Goal: Check status: Check status

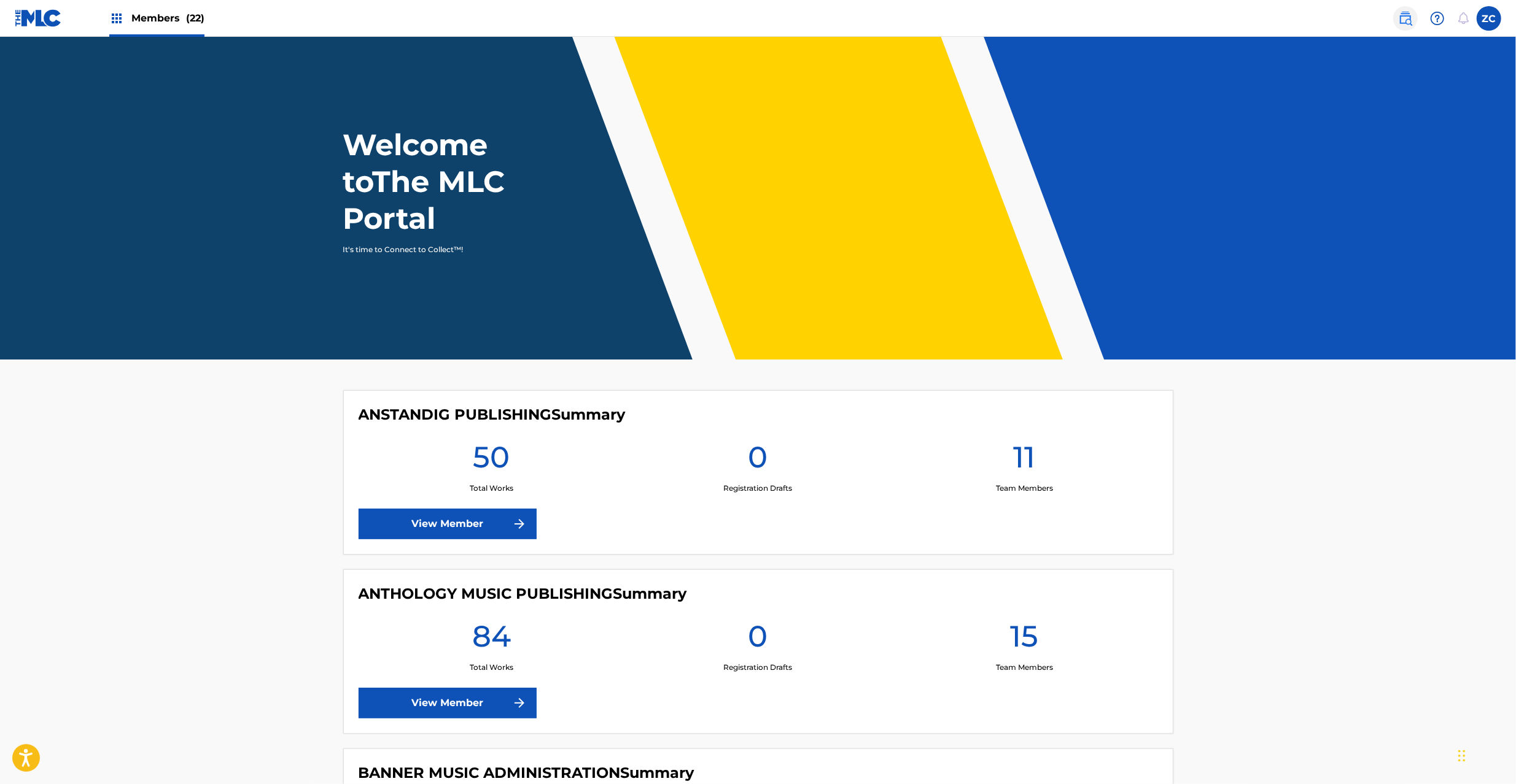
click at [1366, 21] on nav "Members (22) ZC ZC [PERSON_NAME] [PERSON_NAME][EMAIL_ADDRESS][PERSON_NAME][DOMA…" at bounding box center [758, 18] width 1516 height 37
click at [1406, 21] on img at bounding box center [1405, 18] width 14 height 14
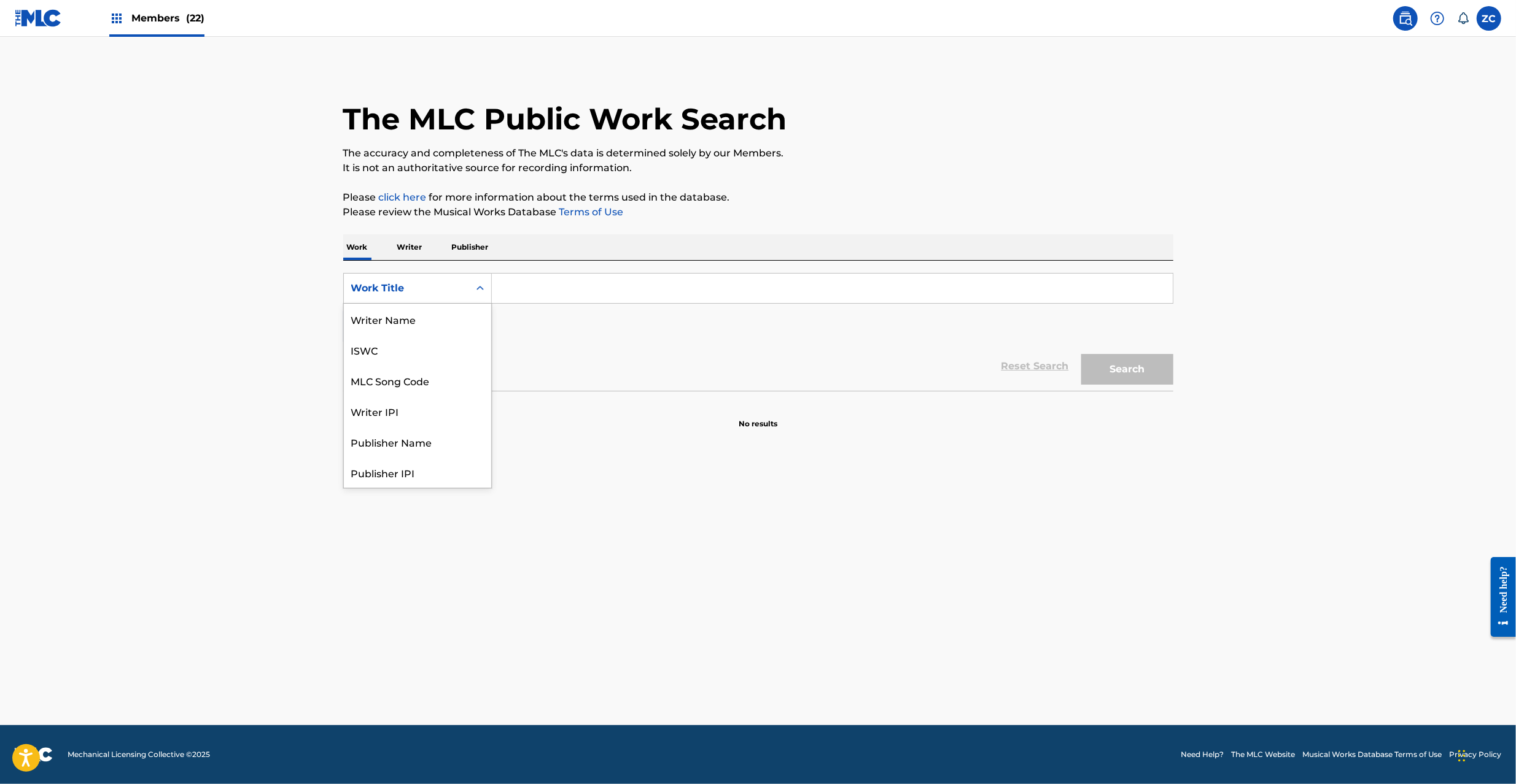
click at [422, 286] on div "Work Title" at bounding box center [407, 288] width 110 height 14
click at [379, 320] on div "MLC Song Code" at bounding box center [417, 319] width 147 height 31
click at [546, 289] on input "Search Form" at bounding box center [832, 288] width 681 height 29
paste input "2M0P1W"
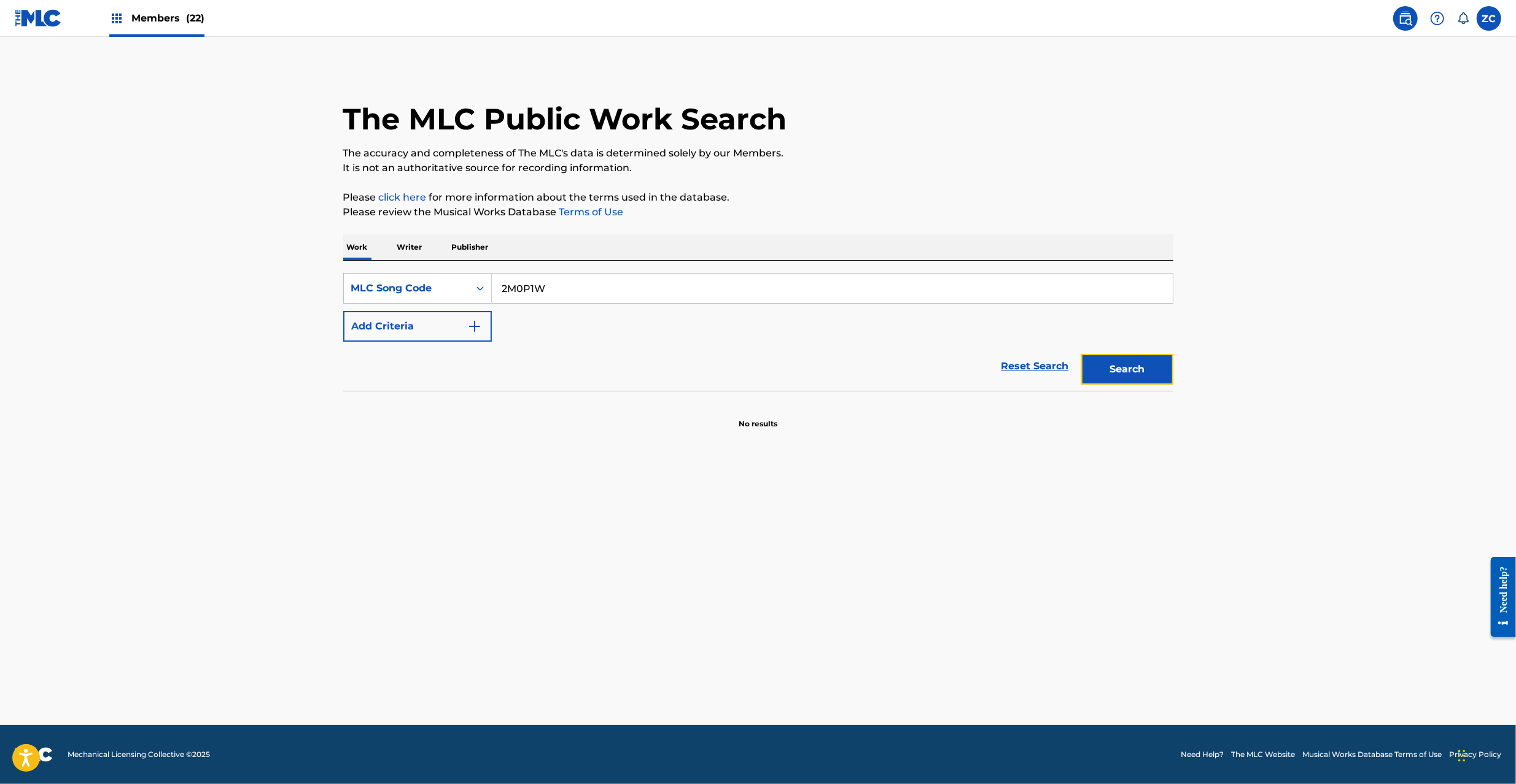
click at [1142, 363] on button "Search" at bounding box center [1128, 369] width 92 height 31
click at [566, 476] on main "The MLC Public Work Search The accuracy and completeness of The MLC's data is d…" at bounding box center [758, 381] width 1516 height 689
click at [1134, 367] on button "Search" at bounding box center [1128, 369] width 92 height 31
drag, startPoint x: 808, startPoint y: 298, endPoint x: 801, endPoint y: 298, distance: 7.0
click at [801, 298] on input "2M0P1W" at bounding box center [832, 288] width 681 height 29
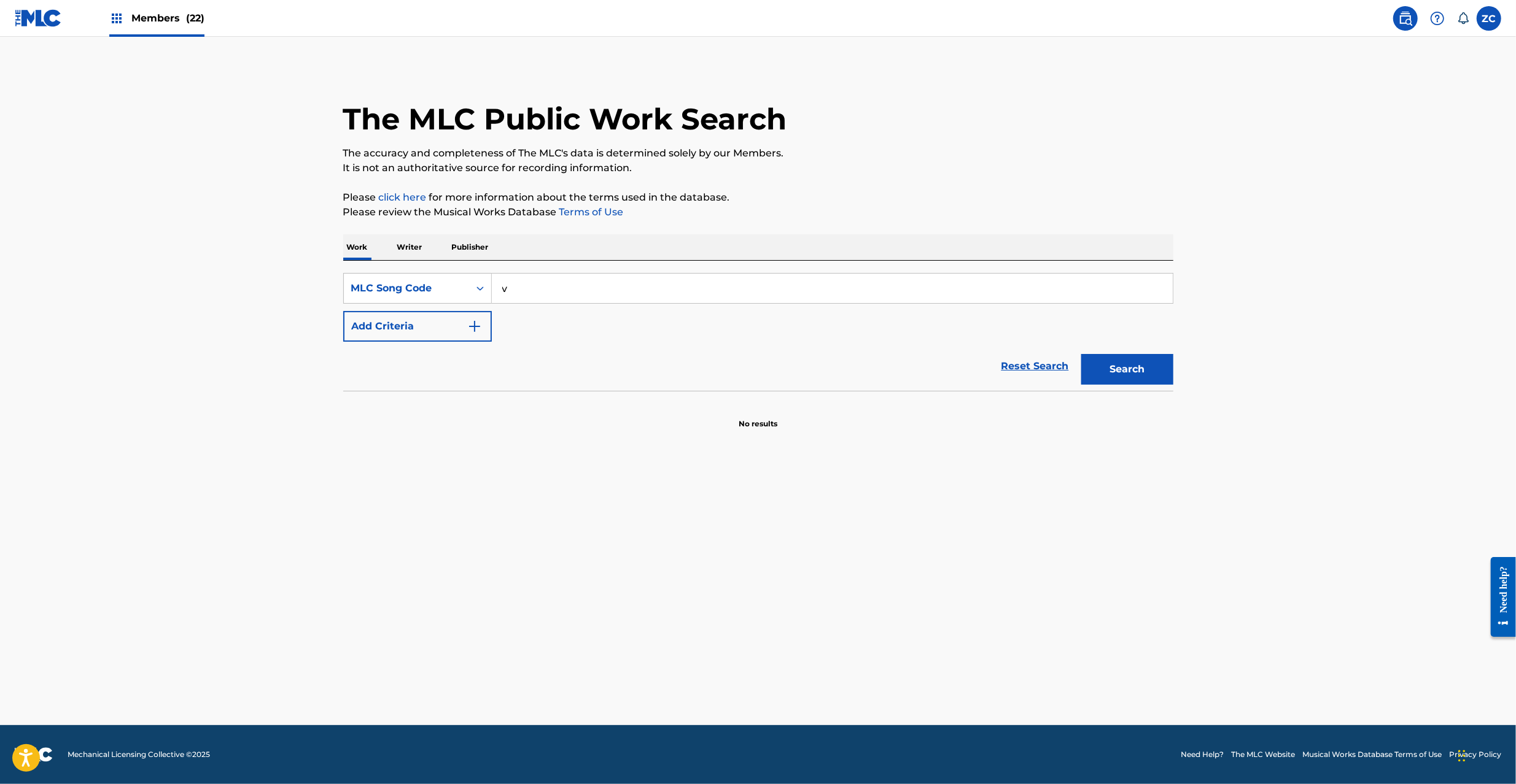
type input "v"
click at [1081, 354] on button "Search" at bounding box center [1128, 369] width 92 height 31
paste input "I26OAS"
type input "I26OAS"
click at [1081, 354] on button "Search" at bounding box center [1128, 369] width 92 height 31
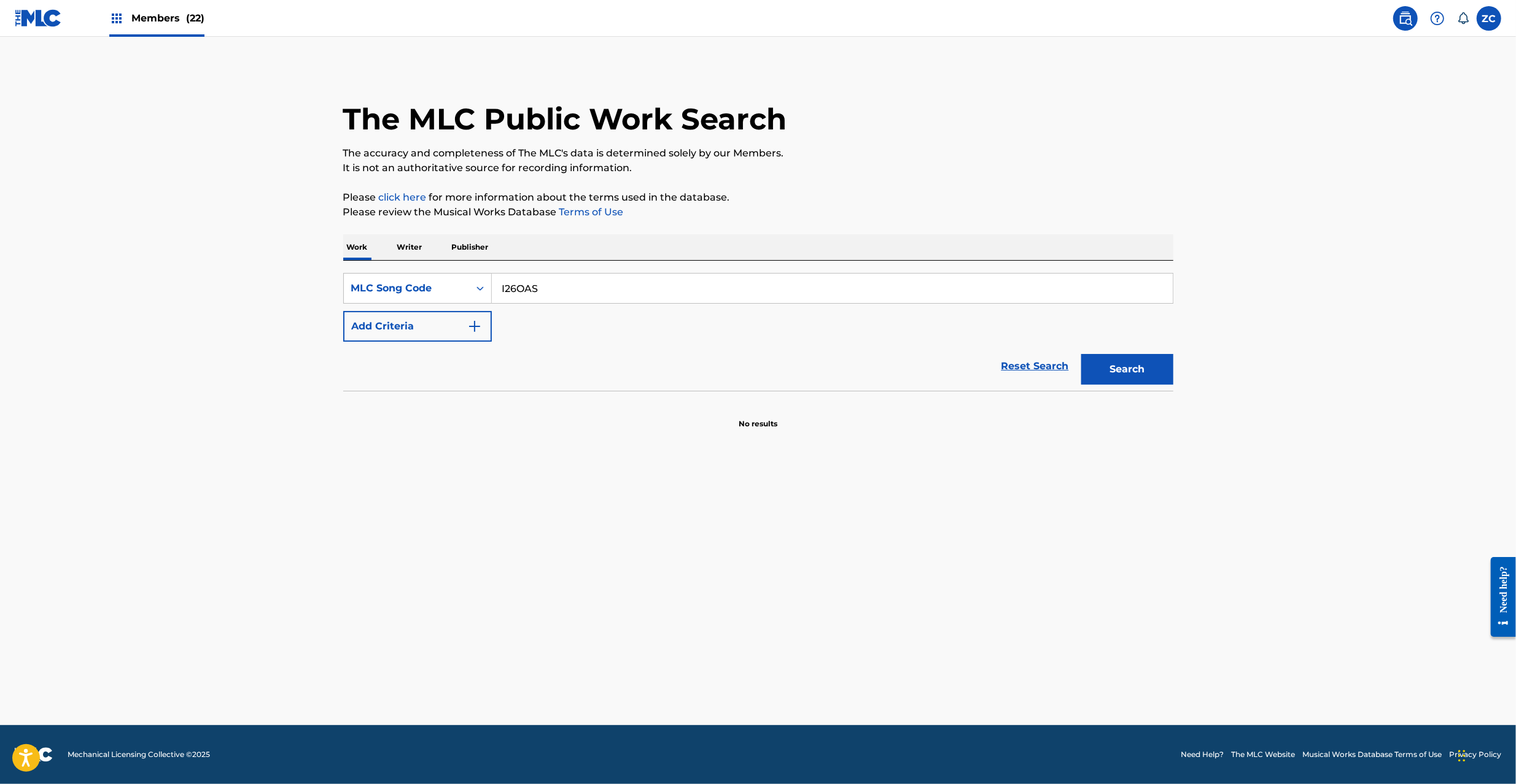
click at [44, 11] on img at bounding box center [38, 18] width 48 height 18
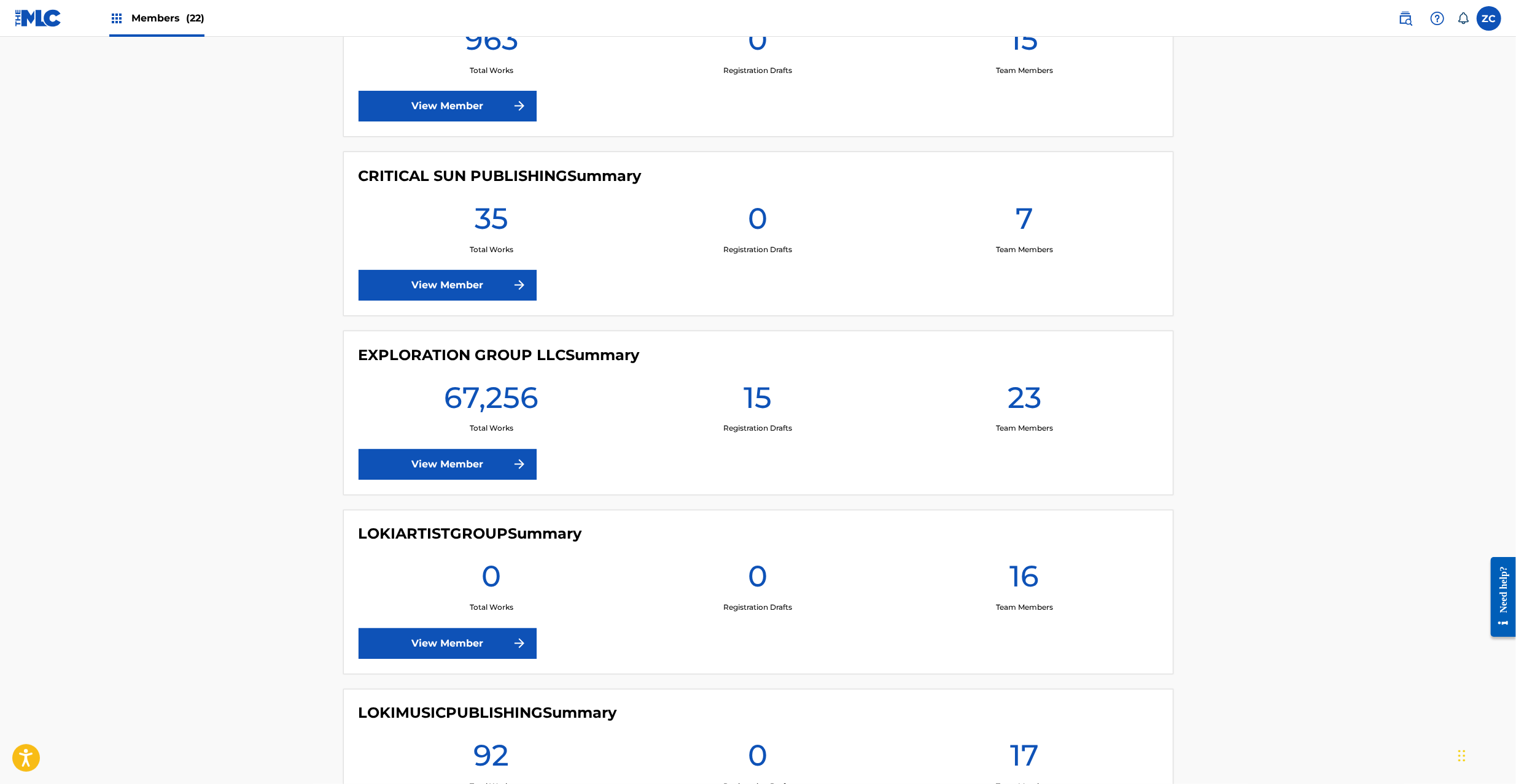
scroll to position [1854, 0]
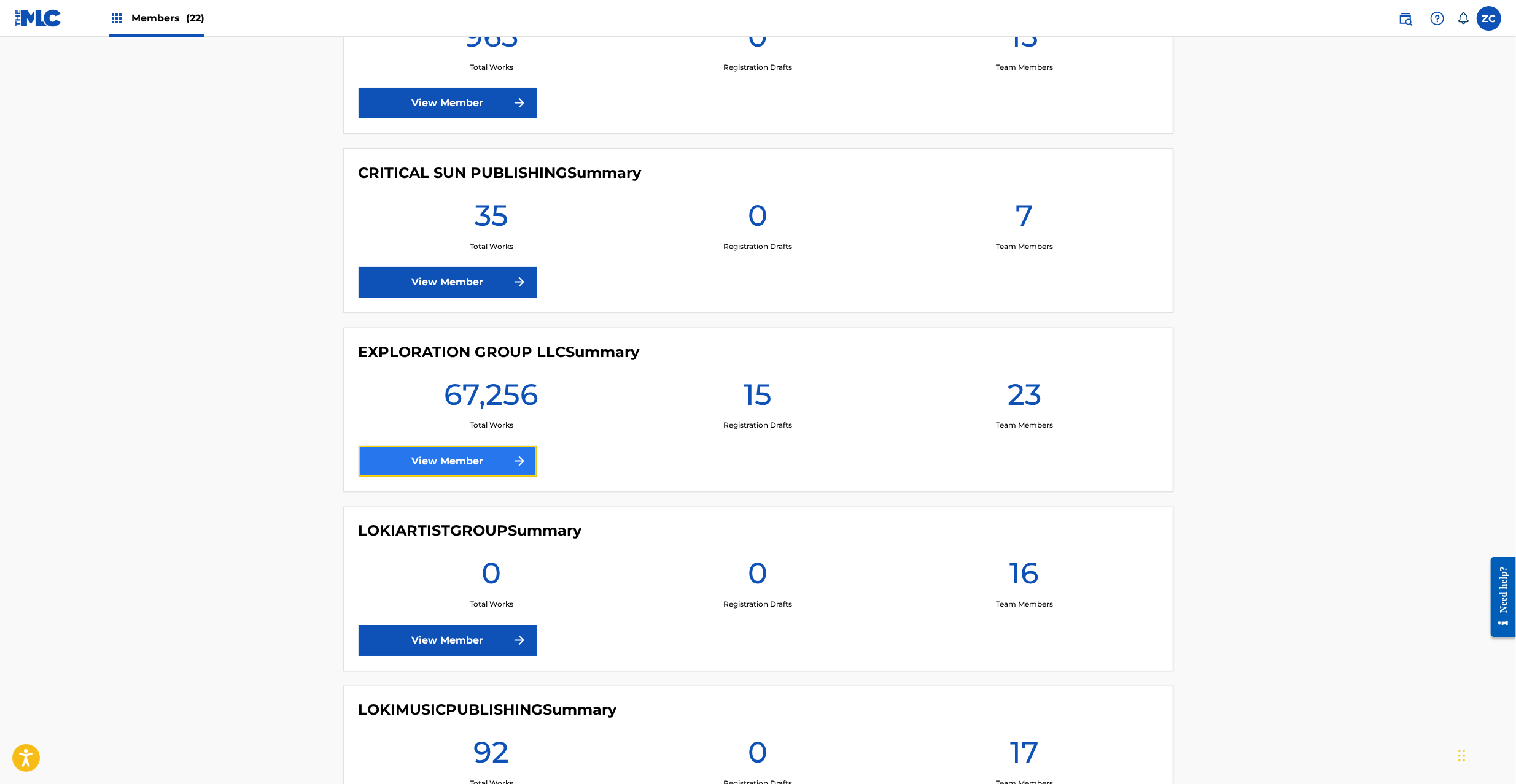
click at [448, 462] on link "View Member" at bounding box center [447, 461] width 178 height 31
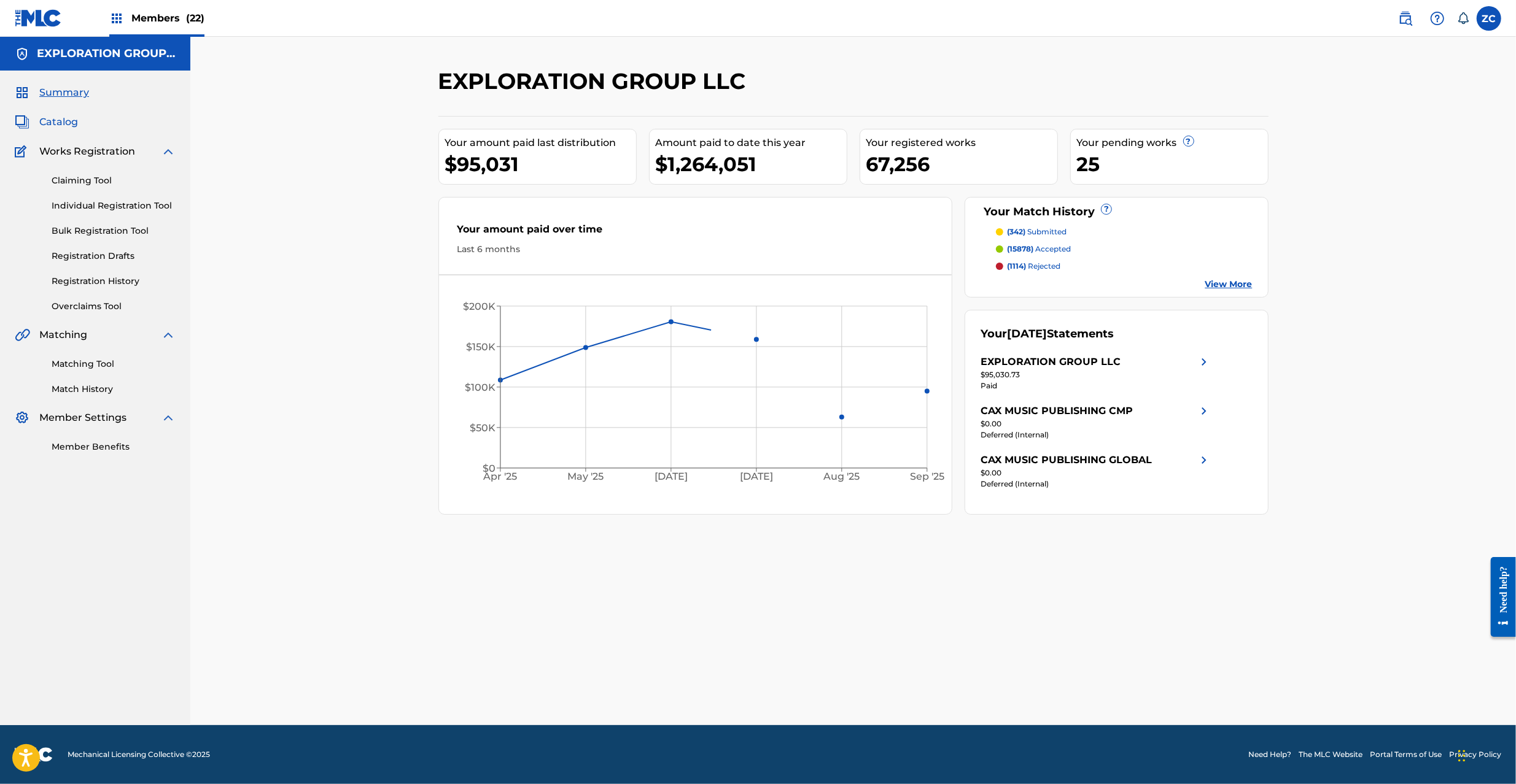
click at [74, 126] on span "Catalog" at bounding box center [58, 122] width 39 height 14
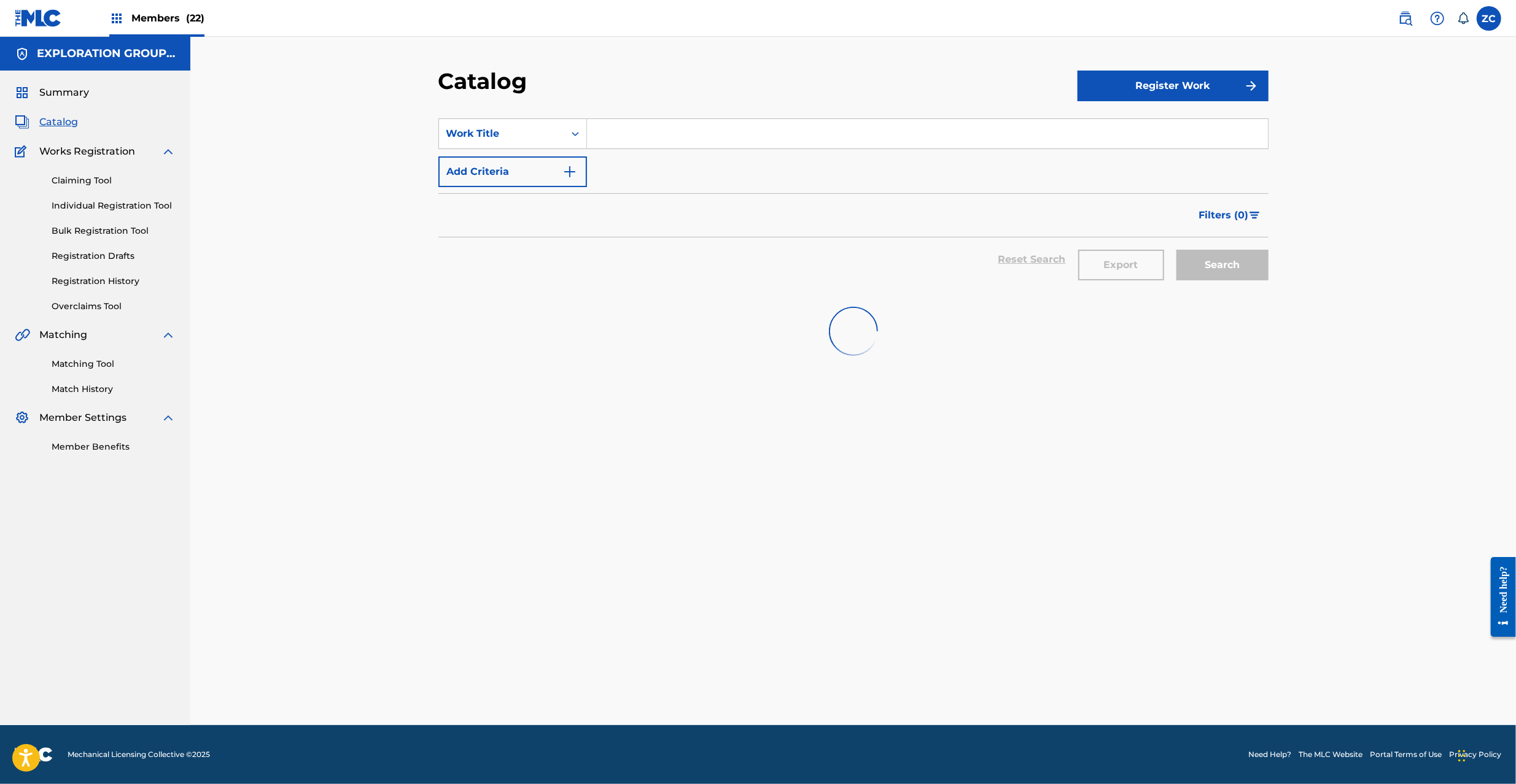
click at [634, 142] on input "Search Form" at bounding box center [927, 134] width 681 height 29
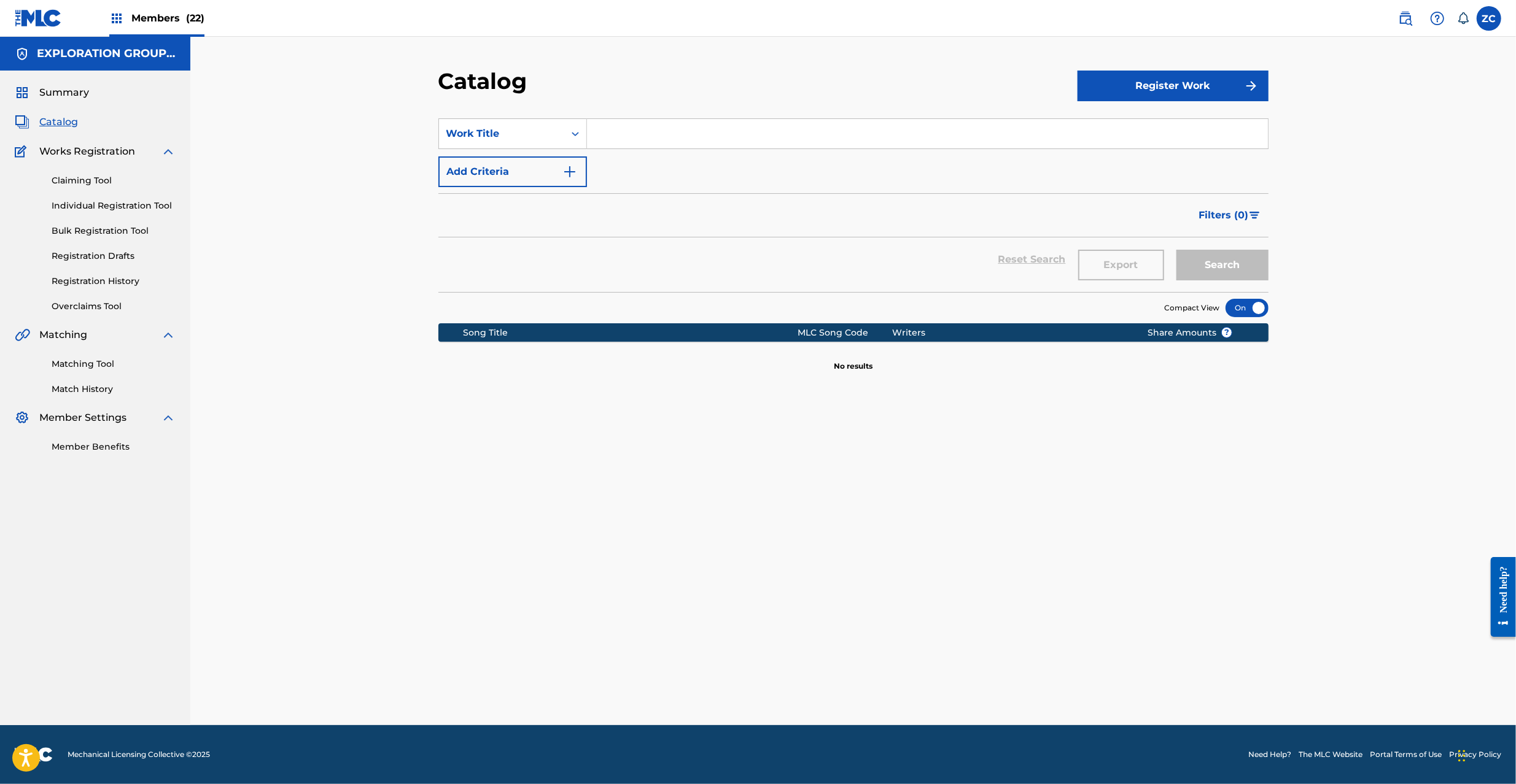
click at [743, 612] on div "SearchWithCriteria7e55fbff-af19-411c-8978-60a29d293743 Work Title Add Criteria …" at bounding box center [853, 432] width 830 height 658
click at [1474, 20] on div "ZC ZC [PERSON_NAME] [PERSON_NAME][EMAIL_ADDRESS][PERSON_NAME][DOMAIN_NAME] Noti…" at bounding box center [1443, 18] width 116 height 24
click at [1481, 20] on label at bounding box center [1489, 18] width 24 height 24
click at [1489, 18] on input "ZC [PERSON_NAME] [PERSON_NAME][EMAIL_ADDRESS][PERSON_NAME][DOMAIN_NAME] Notific…" at bounding box center [1489, 18] width 0 height 0
click at [1494, 12] on div "ZC ZC [PERSON_NAME] [PERSON_NAME][EMAIL_ADDRESS][PERSON_NAME][DOMAIN_NAME] Noti…" at bounding box center [1489, 18] width 24 height 24
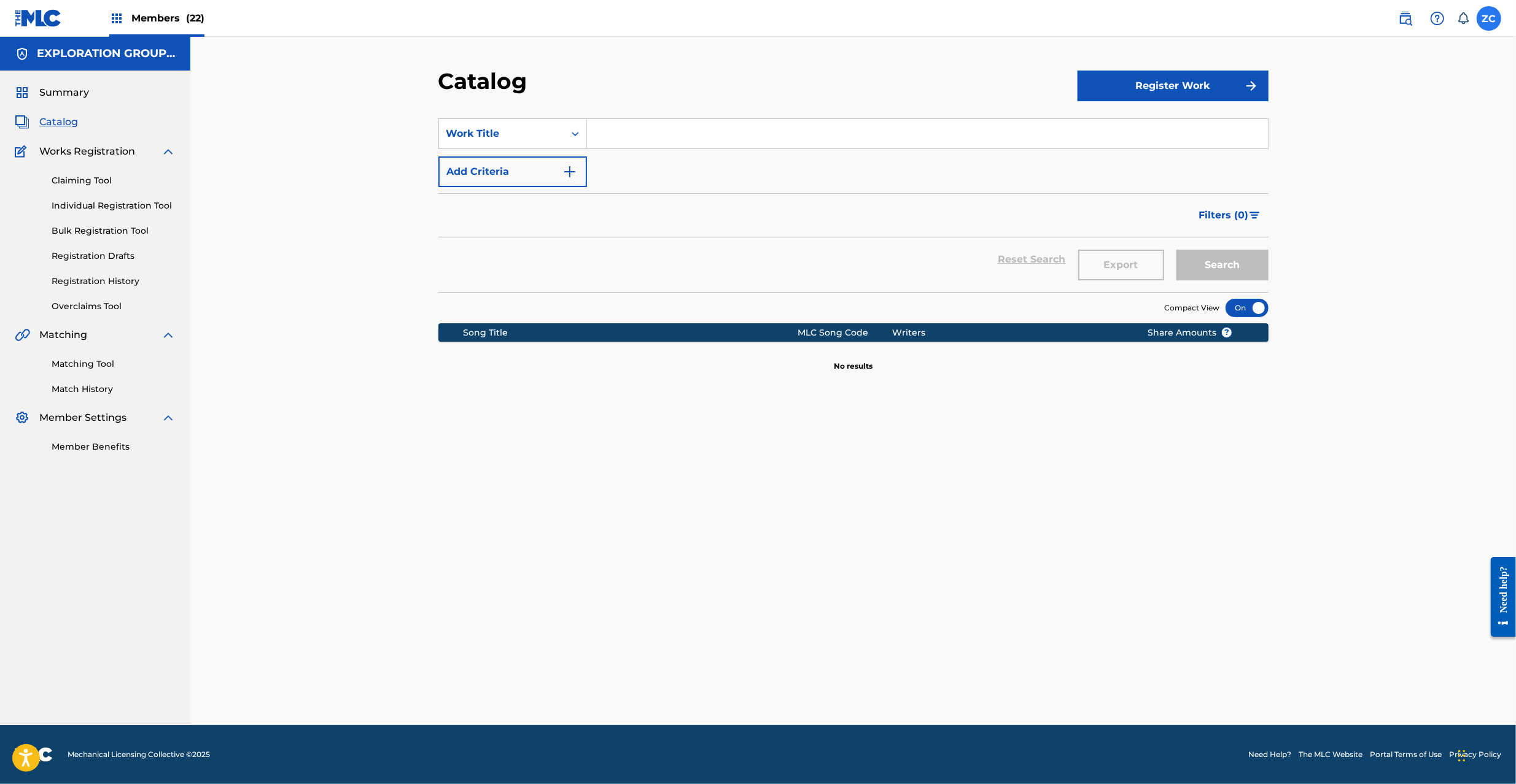
click at [1487, 22] on label at bounding box center [1489, 18] width 24 height 24
click at [1489, 18] on input "ZC [PERSON_NAME] [PERSON_NAME][EMAIL_ADDRESS][PERSON_NAME][DOMAIN_NAME] Notific…" at bounding box center [1489, 18] width 0 height 0
click at [1374, 177] on p "Log out" at bounding box center [1370, 174] width 29 height 11
click at [1489, 18] on input "ZC [PERSON_NAME] [PERSON_NAME][EMAIL_ADDRESS][PERSON_NAME][DOMAIN_NAME] Notific…" at bounding box center [1489, 18] width 0 height 0
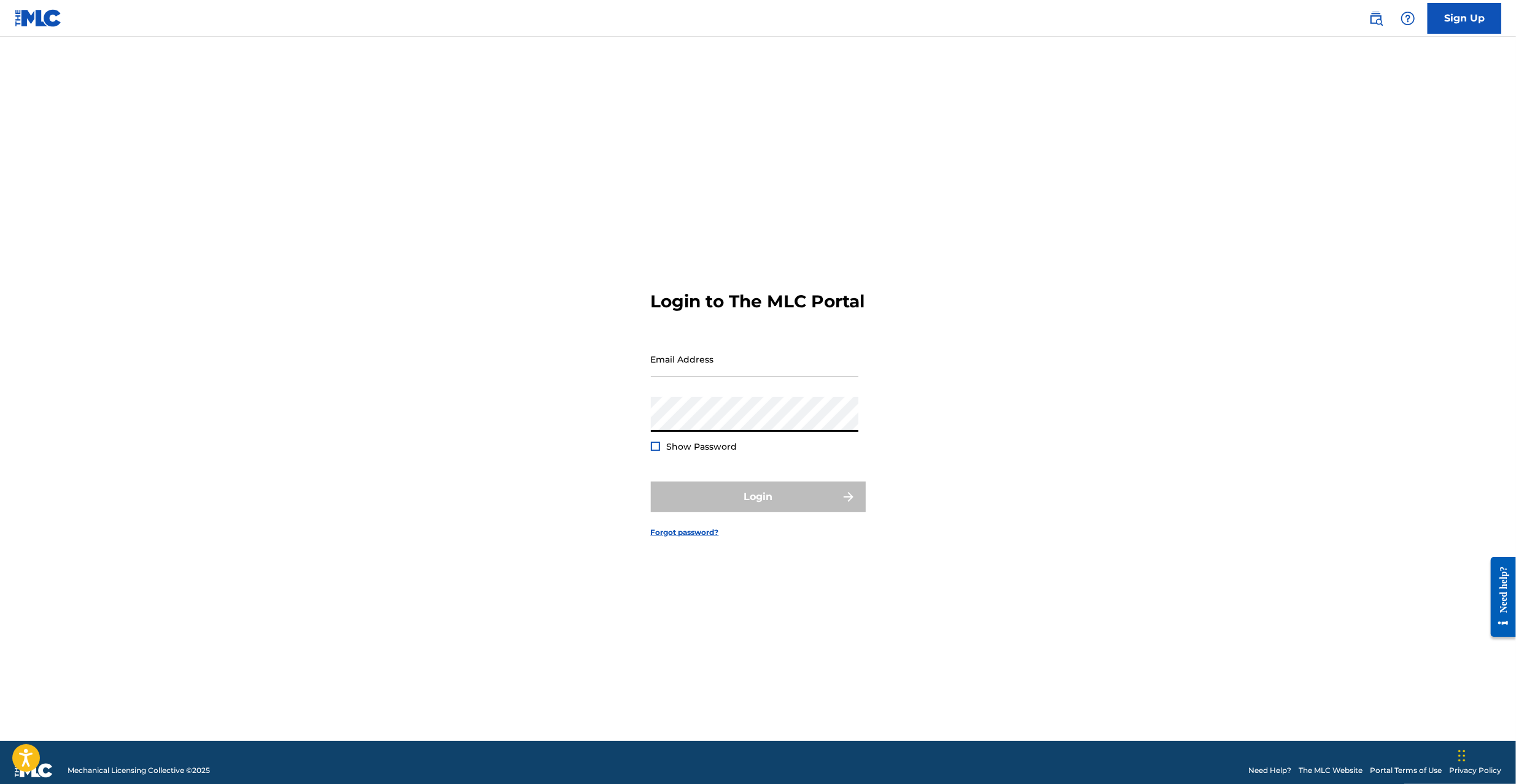
type input "[PERSON_NAME][EMAIL_ADDRESS][PERSON_NAME][DOMAIN_NAME]"
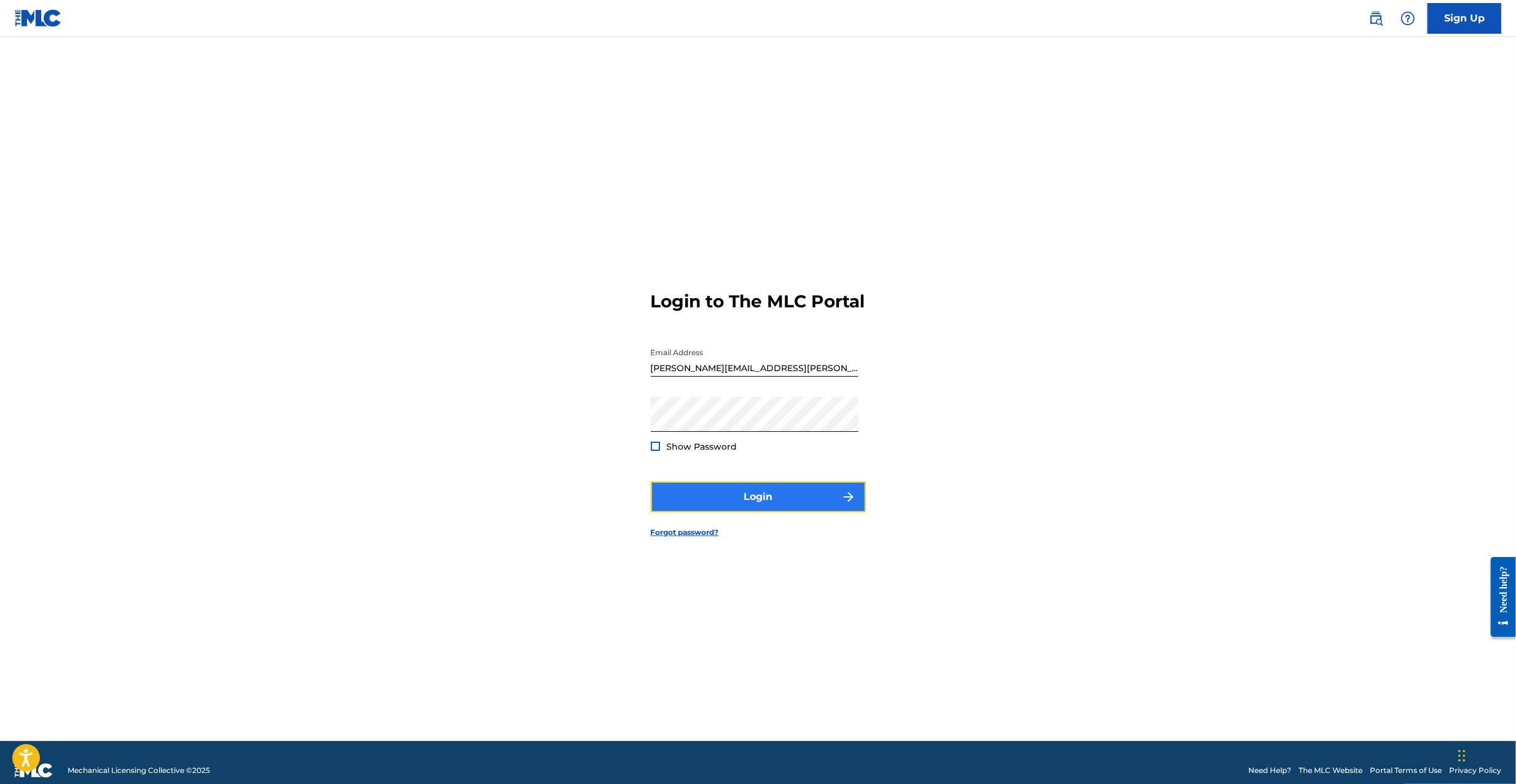
click at [702, 508] on button "Login" at bounding box center [758, 497] width 215 height 31
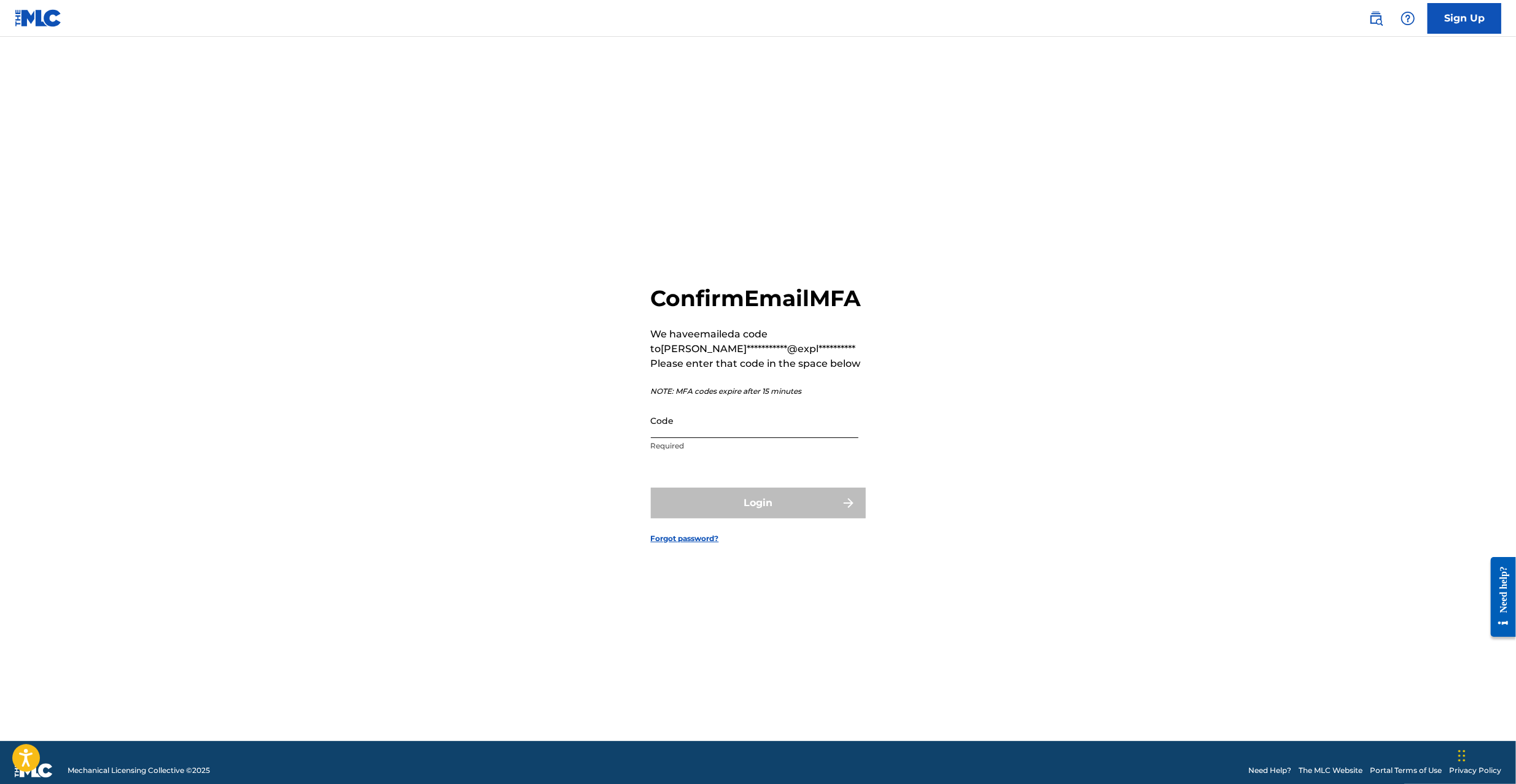
click at [732, 431] on input "Code" at bounding box center [754, 421] width 208 height 35
paste input "644227"
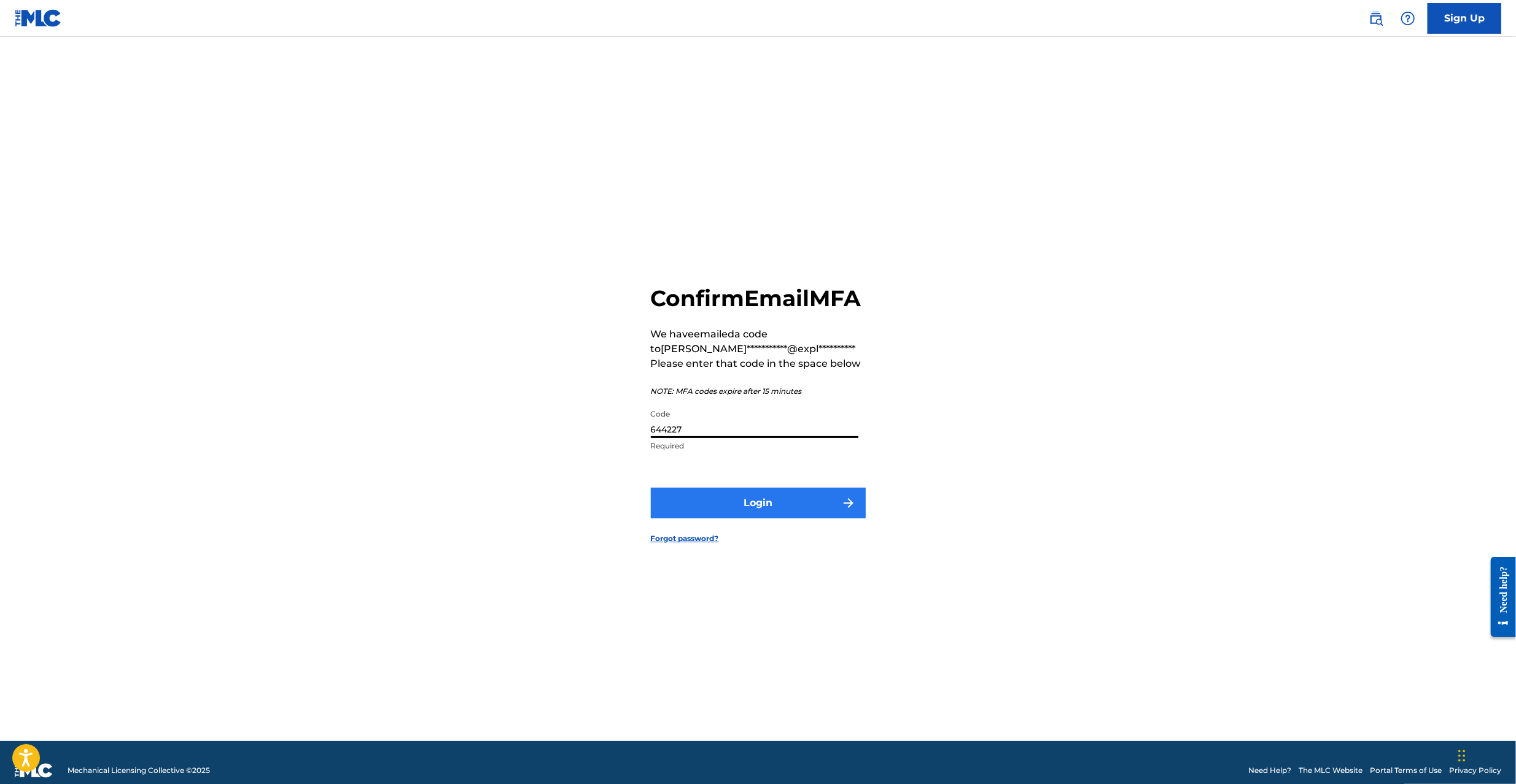
type input "644227"
click at [760, 506] on button "Login" at bounding box center [758, 503] width 215 height 31
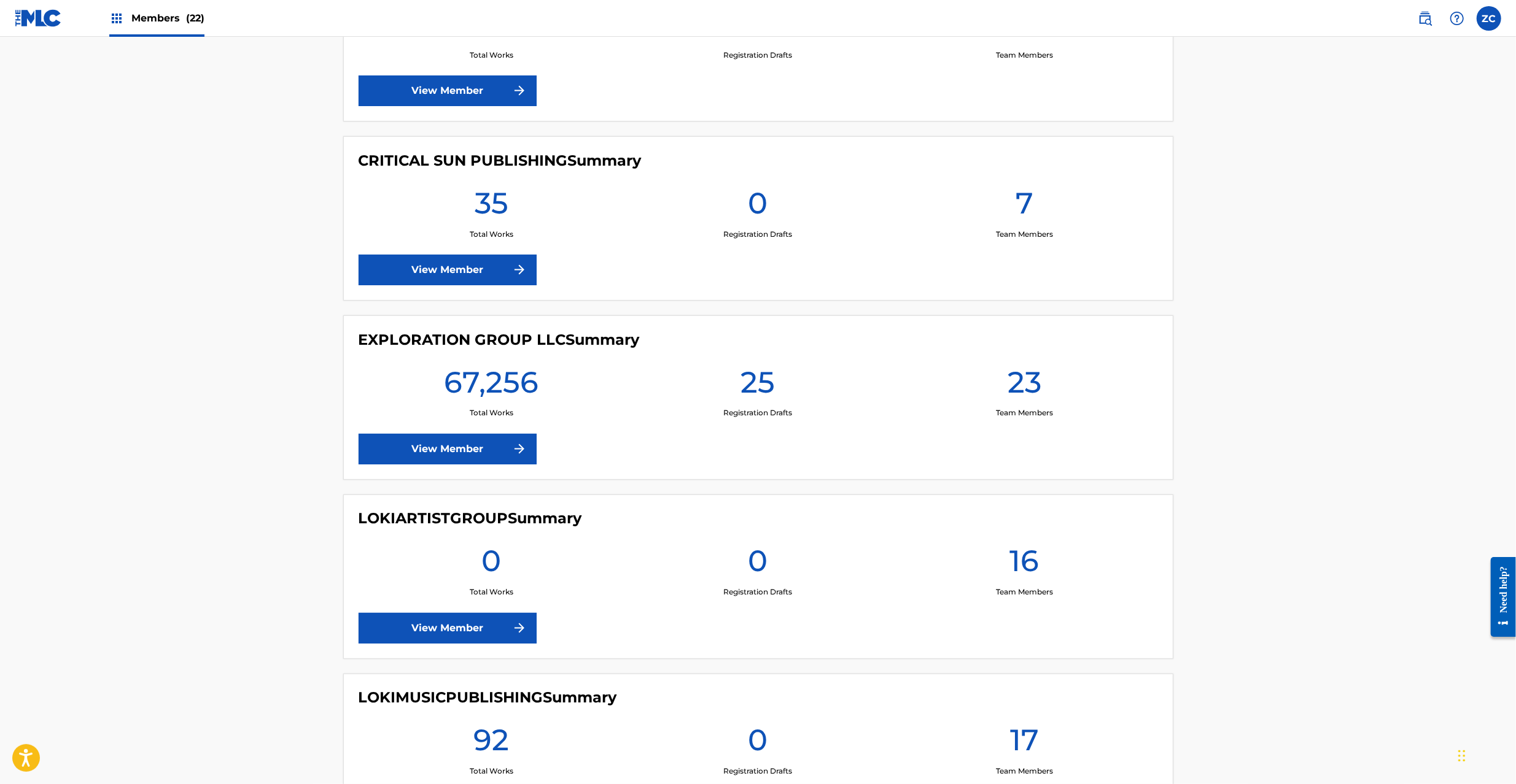
scroll to position [1964, 0]
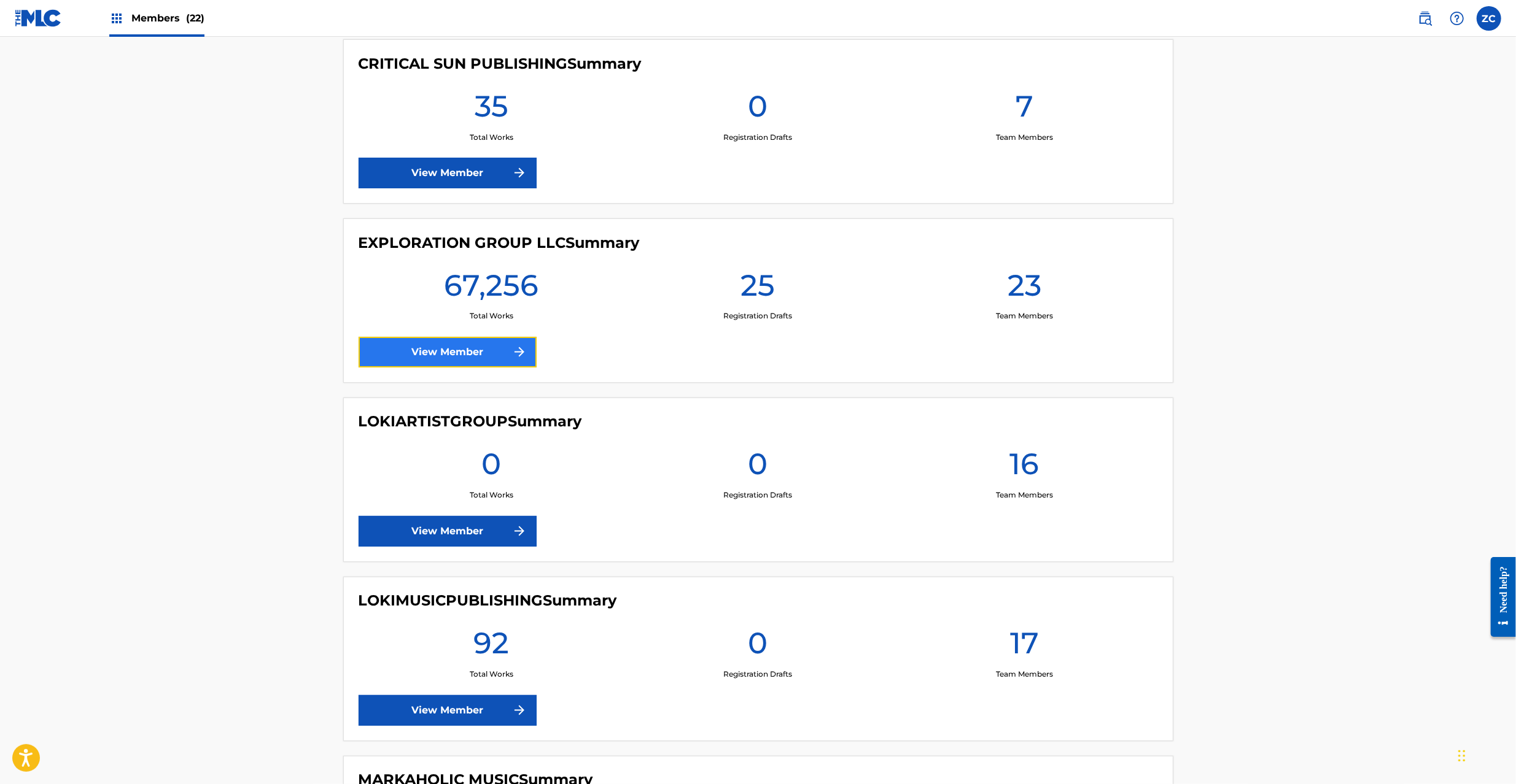
click at [494, 355] on link "View Member" at bounding box center [447, 352] width 178 height 31
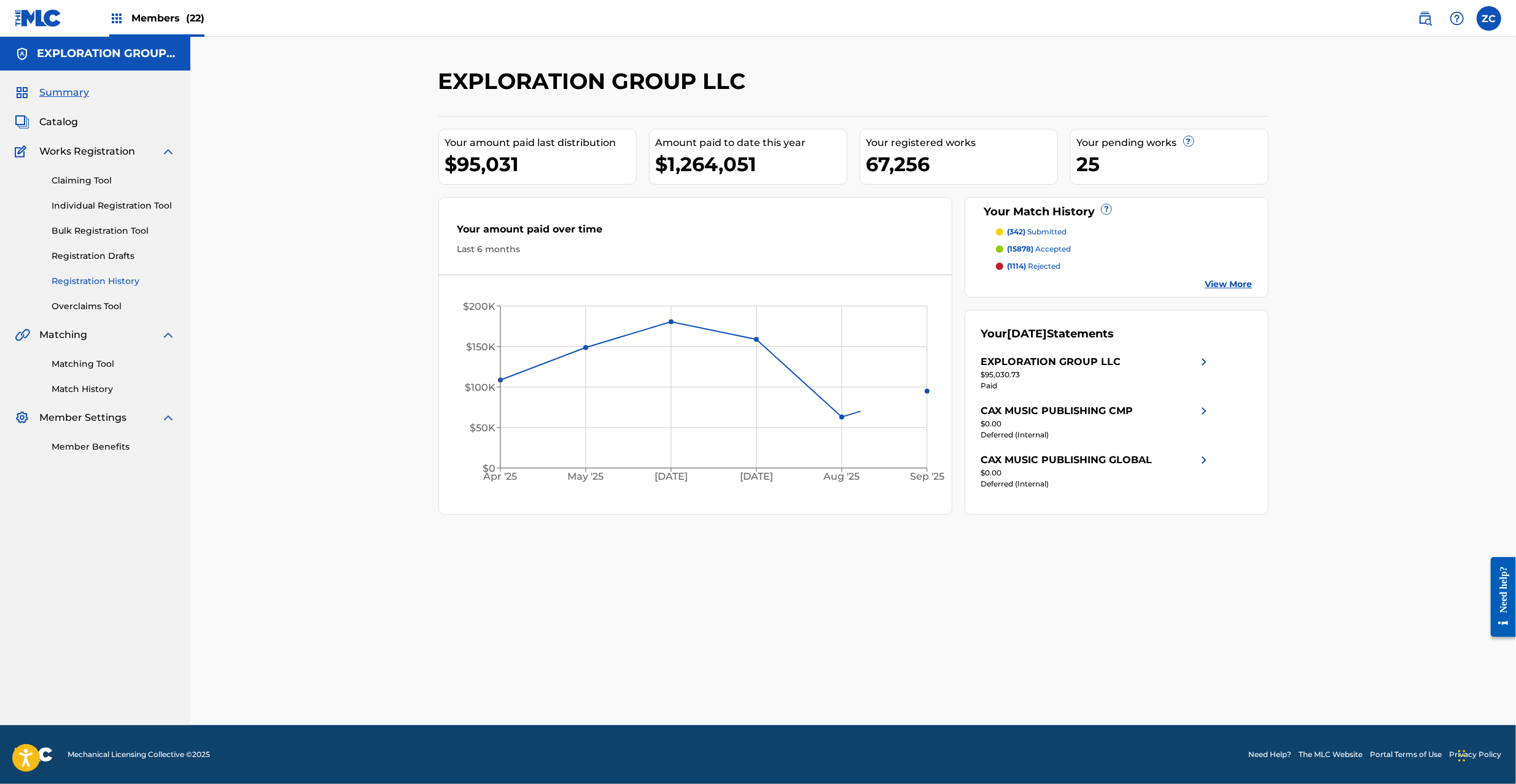
click at [99, 276] on link "Registration History" at bounding box center [113, 281] width 124 height 13
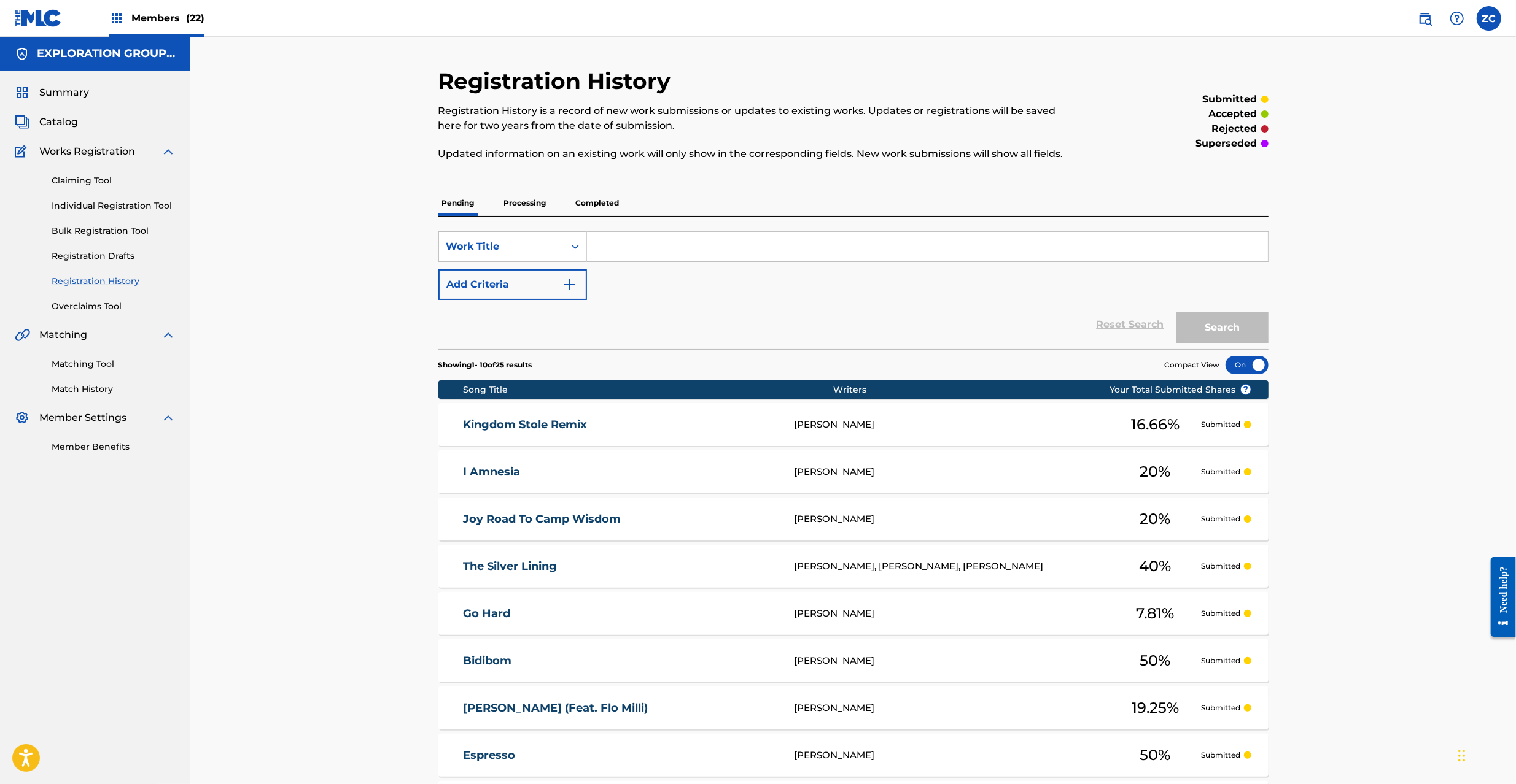
click at [681, 416] on div "Kingdom Stole Remix [PERSON_NAME] 16.66 % Submitted" at bounding box center [853, 424] width 830 height 43
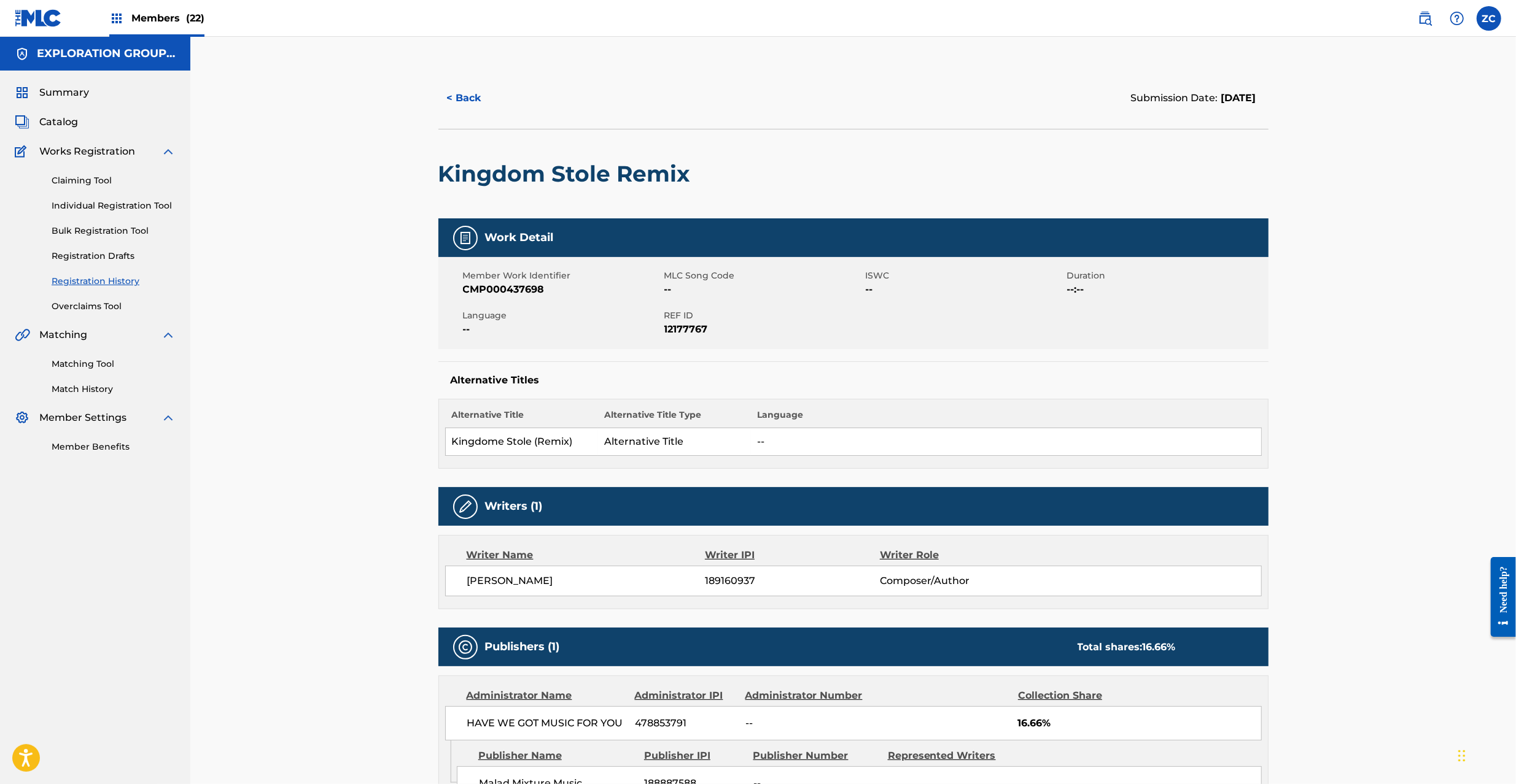
click at [102, 280] on link "Registration History" at bounding box center [113, 281] width 124 height 13
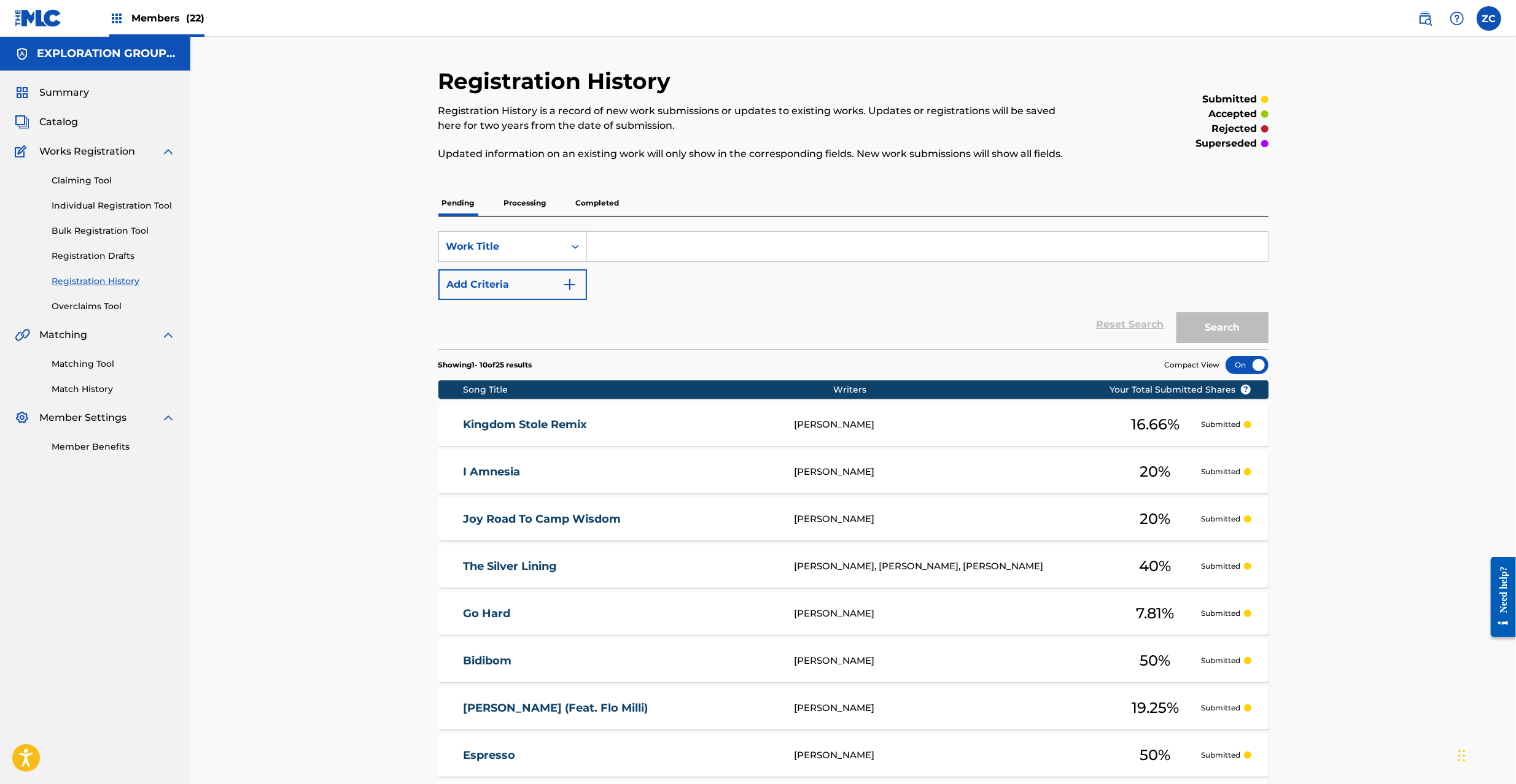
click at [803, 477] on div "[PERSON_NAME]" at bounding box center [951, 472] width 316 height 14
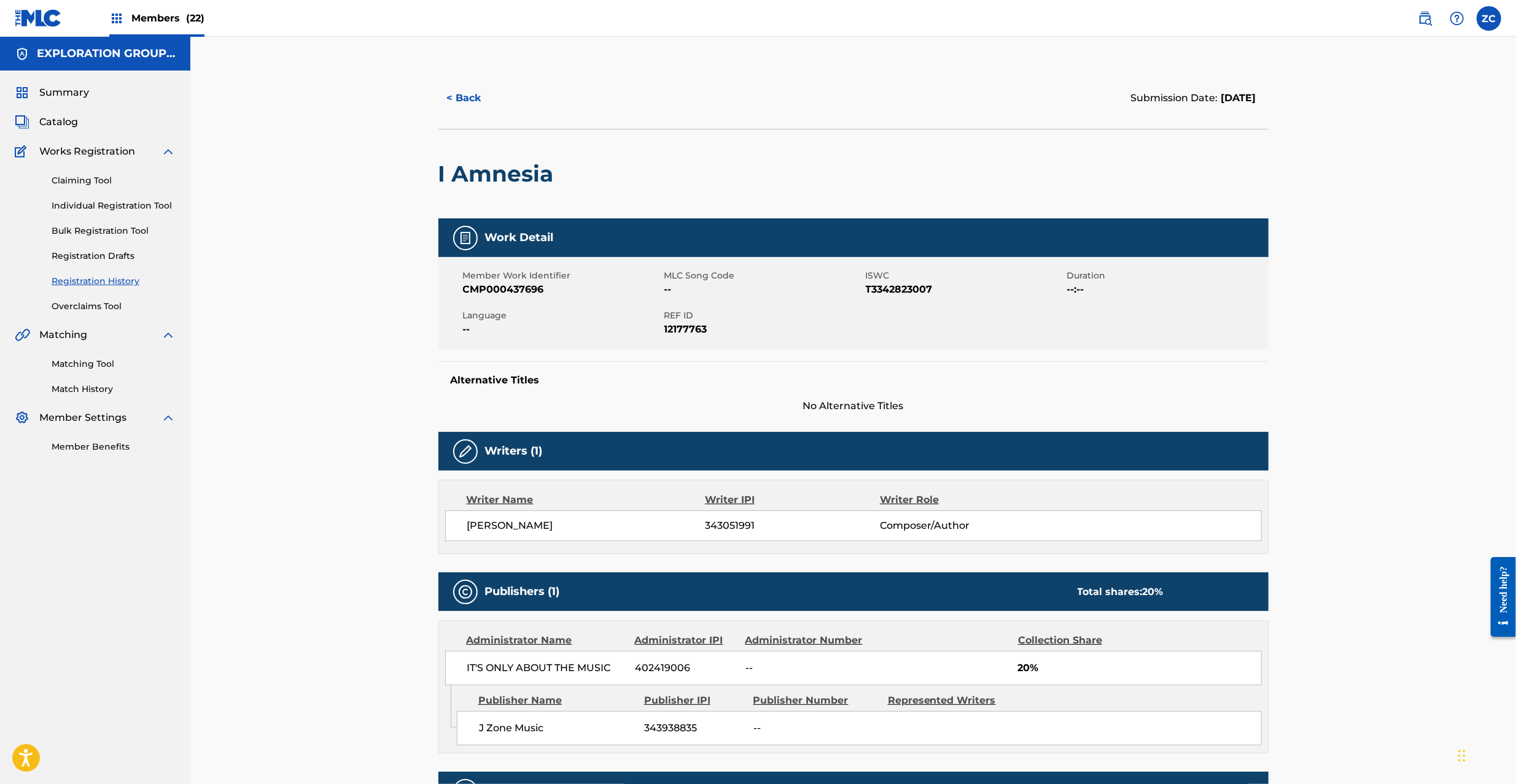
click at [47, 18] on img at bounding box center [38, 18] width 48 height 18
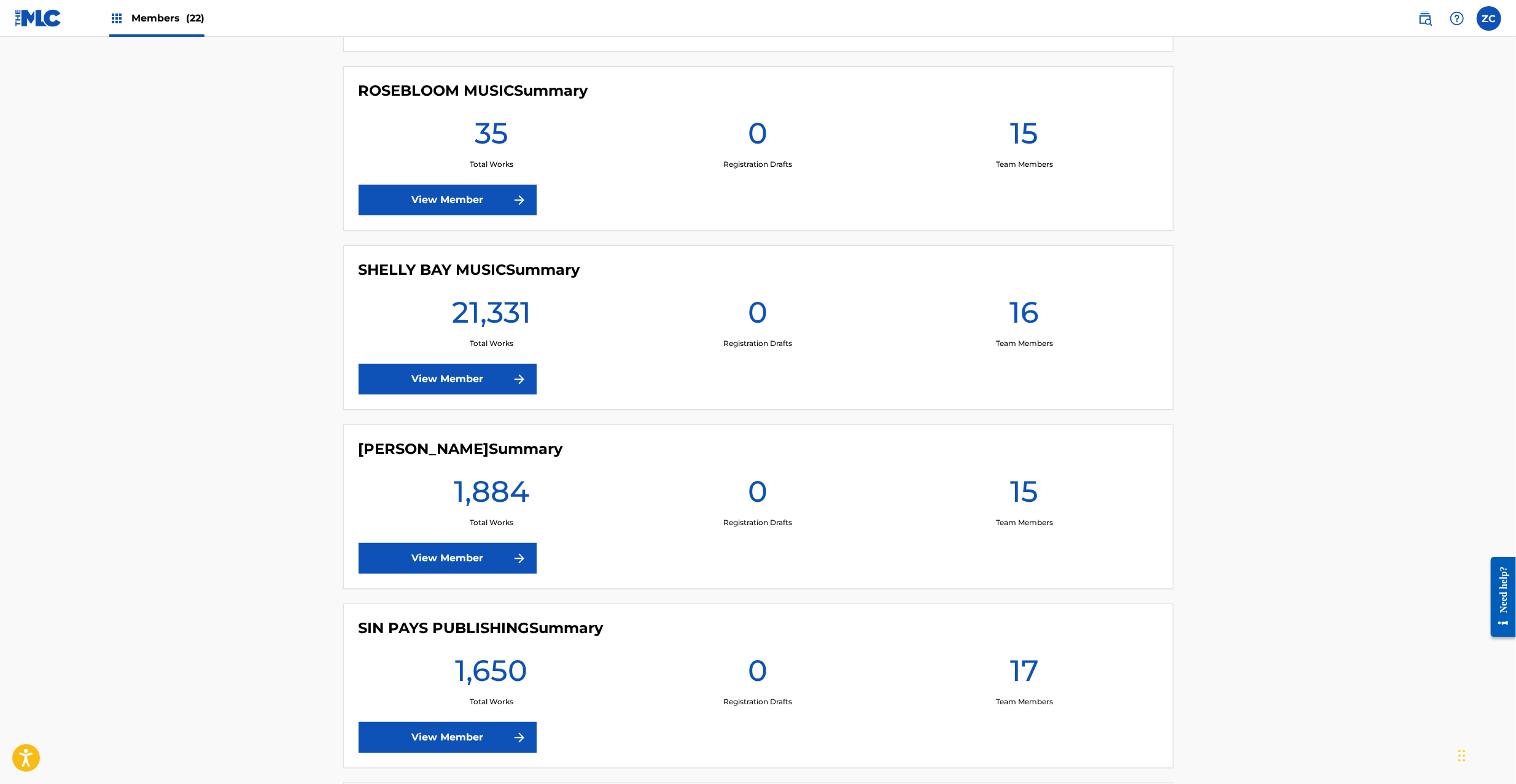
scroll to position [3273, 0]
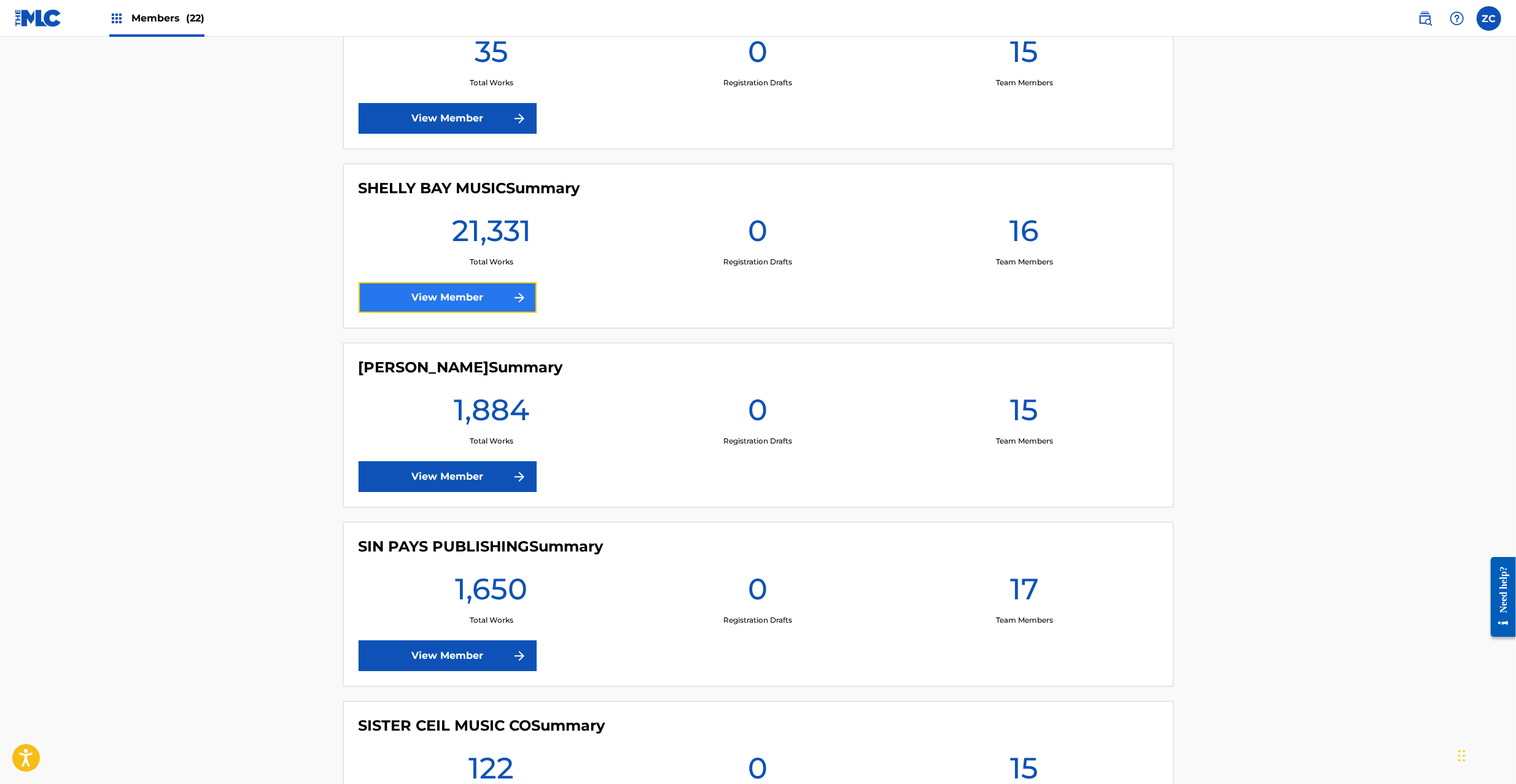
click at [484, 309] on link "View Member" at bounding box center [447, 298] width 178 height 31
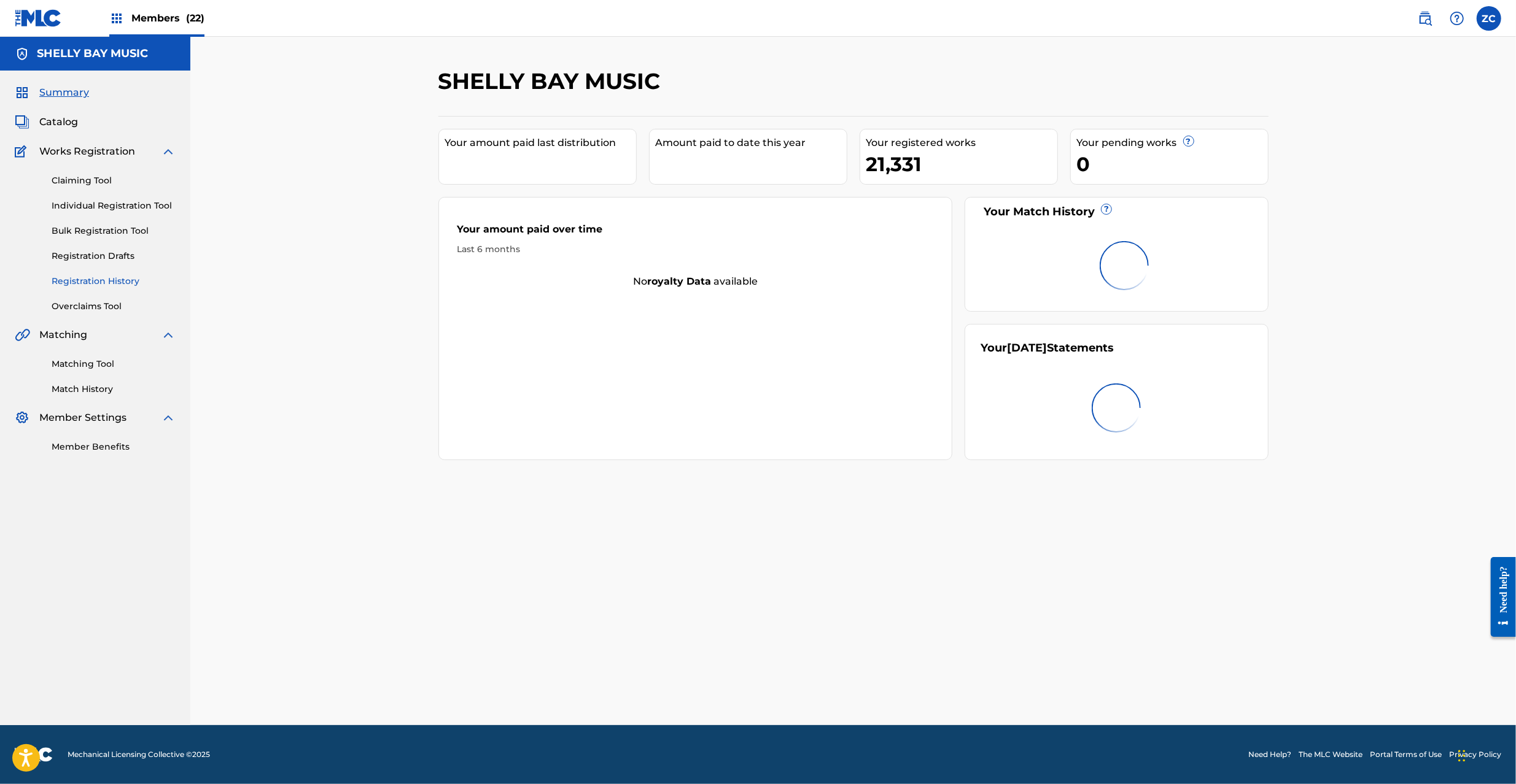
click at [73, 283] on link "Registration History" at bounding box center [113, 281] width 124 height 13
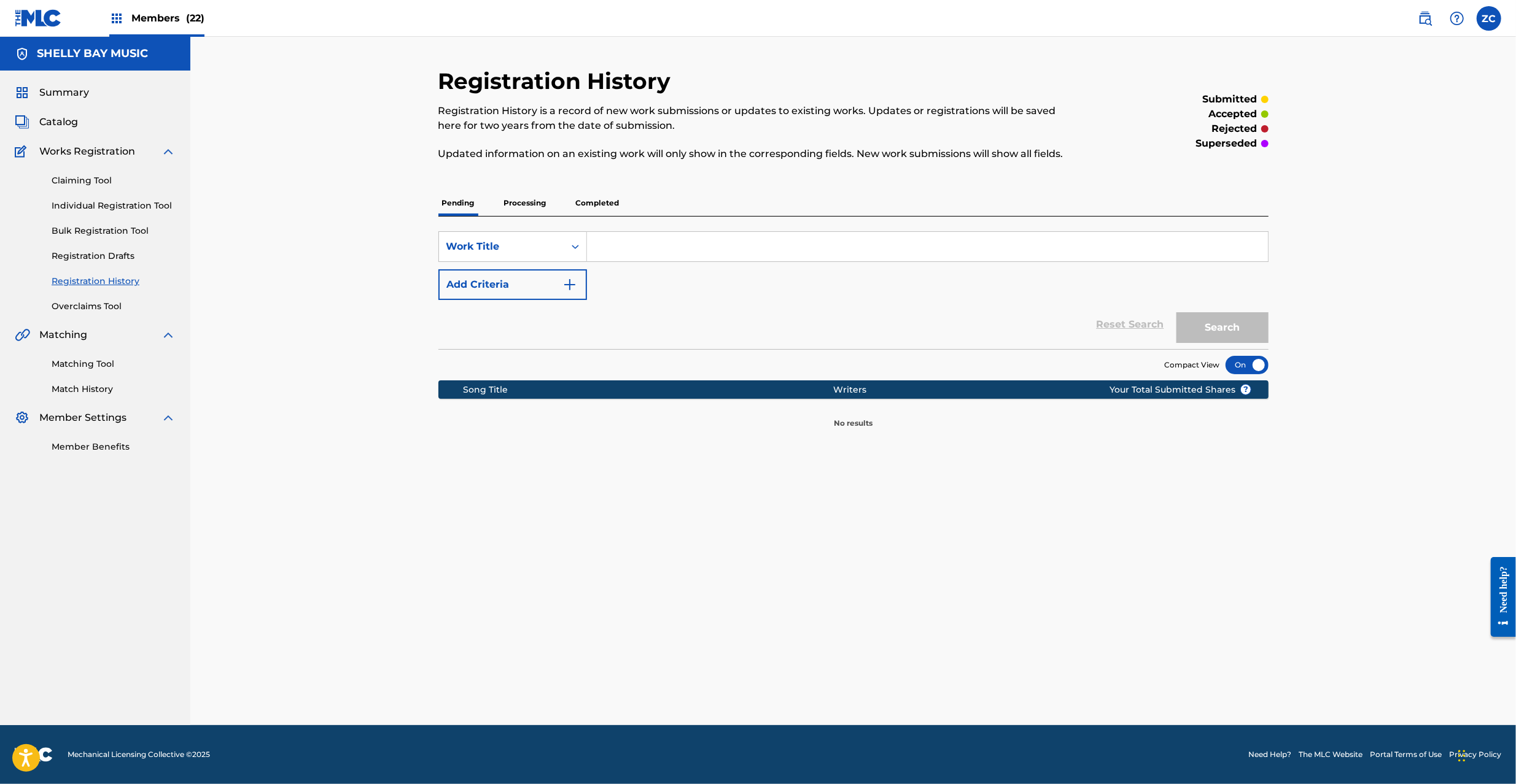
click at [512, 199] on p "Processing" at bounding box center [525, 203] width 50 height 26
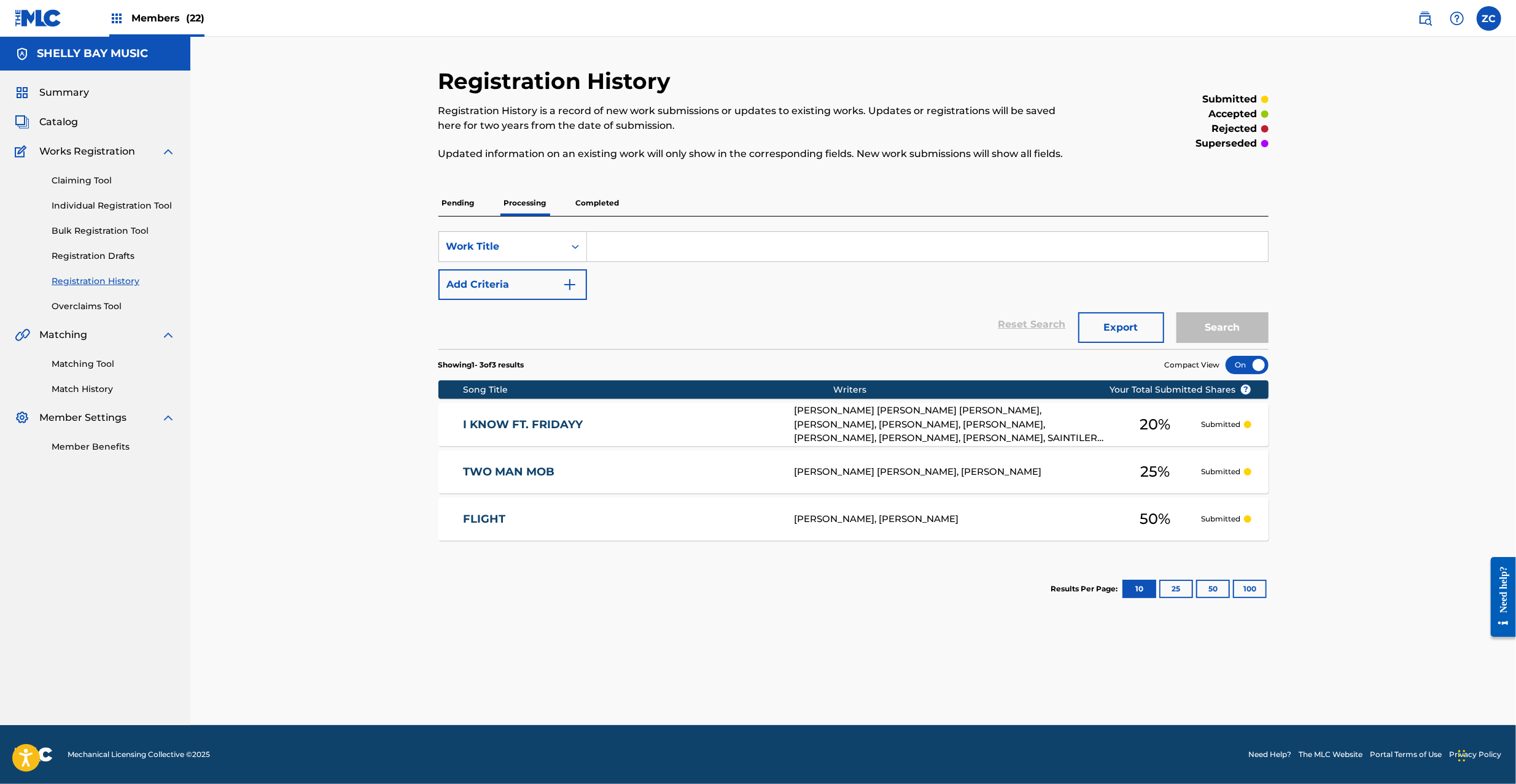
click at [427, 204] on div "Registration History Registration History is a record of new work submissions o…" at bounding box center [853, 396] width 859 height 658
click at [450, 202] on p "Pending" at bounding box center [458, 203] width 40 height 26
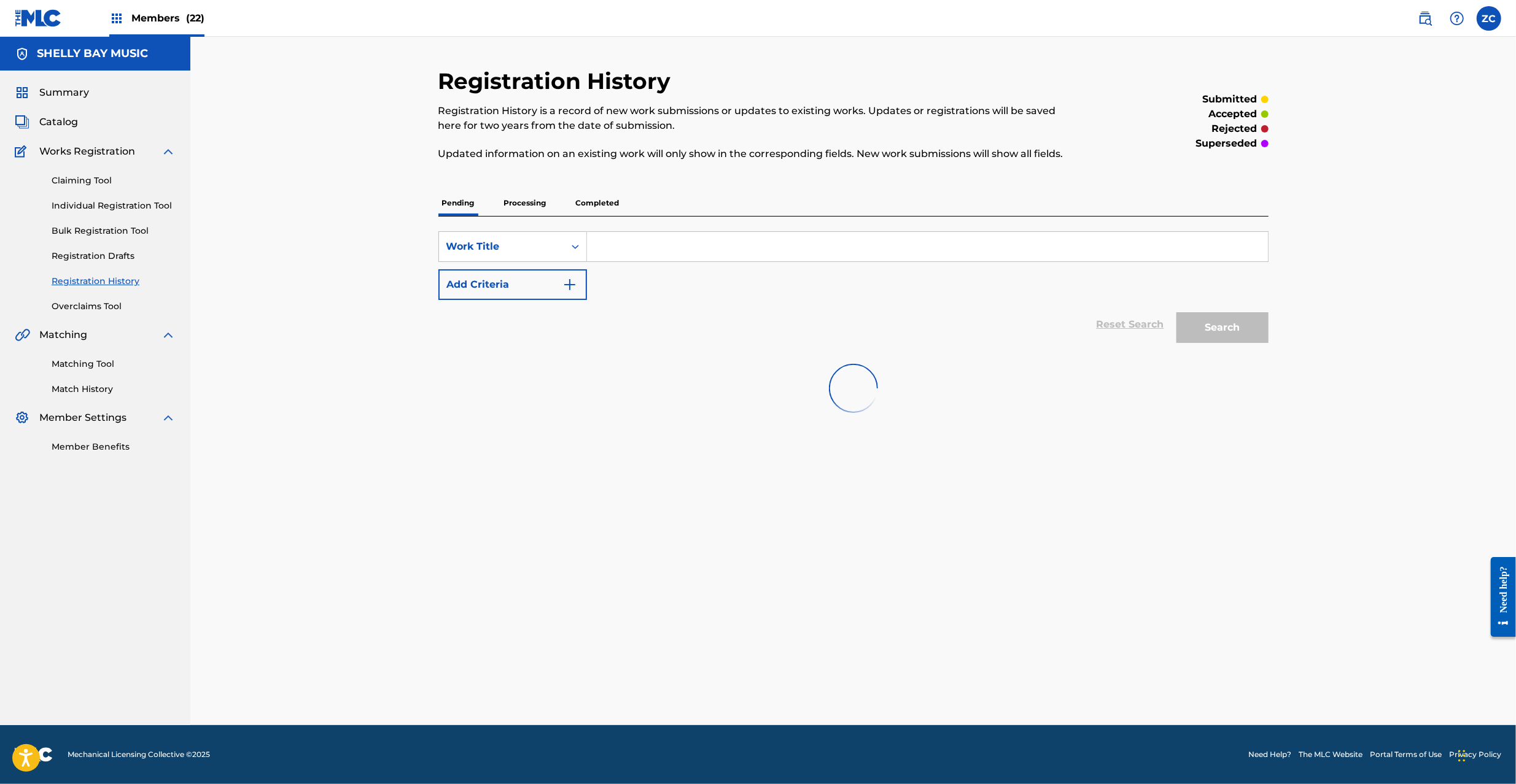
click at [48, 20] on img at bounding box center [38, 18] width 48 height 18
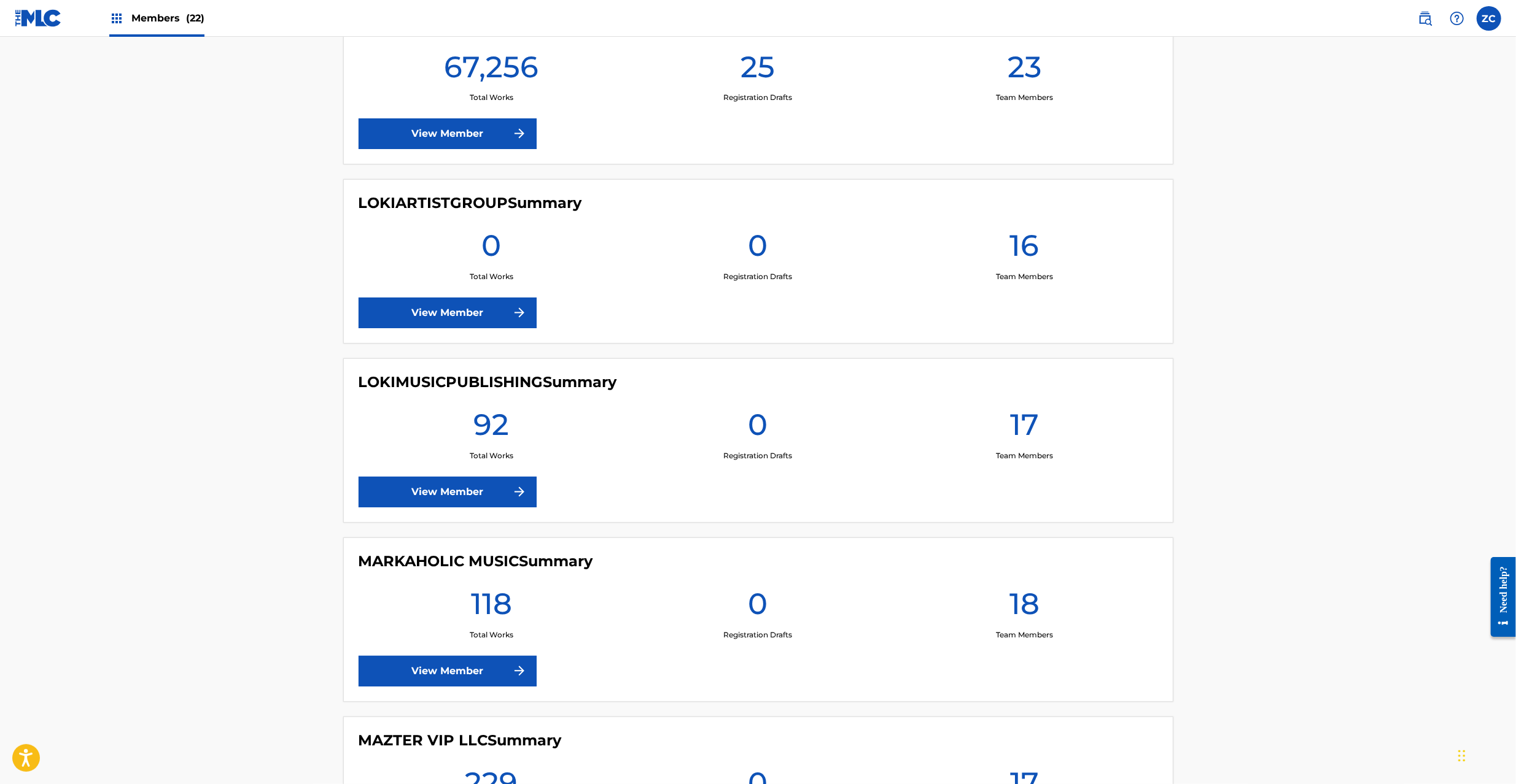
scroll to position [1854, 0]
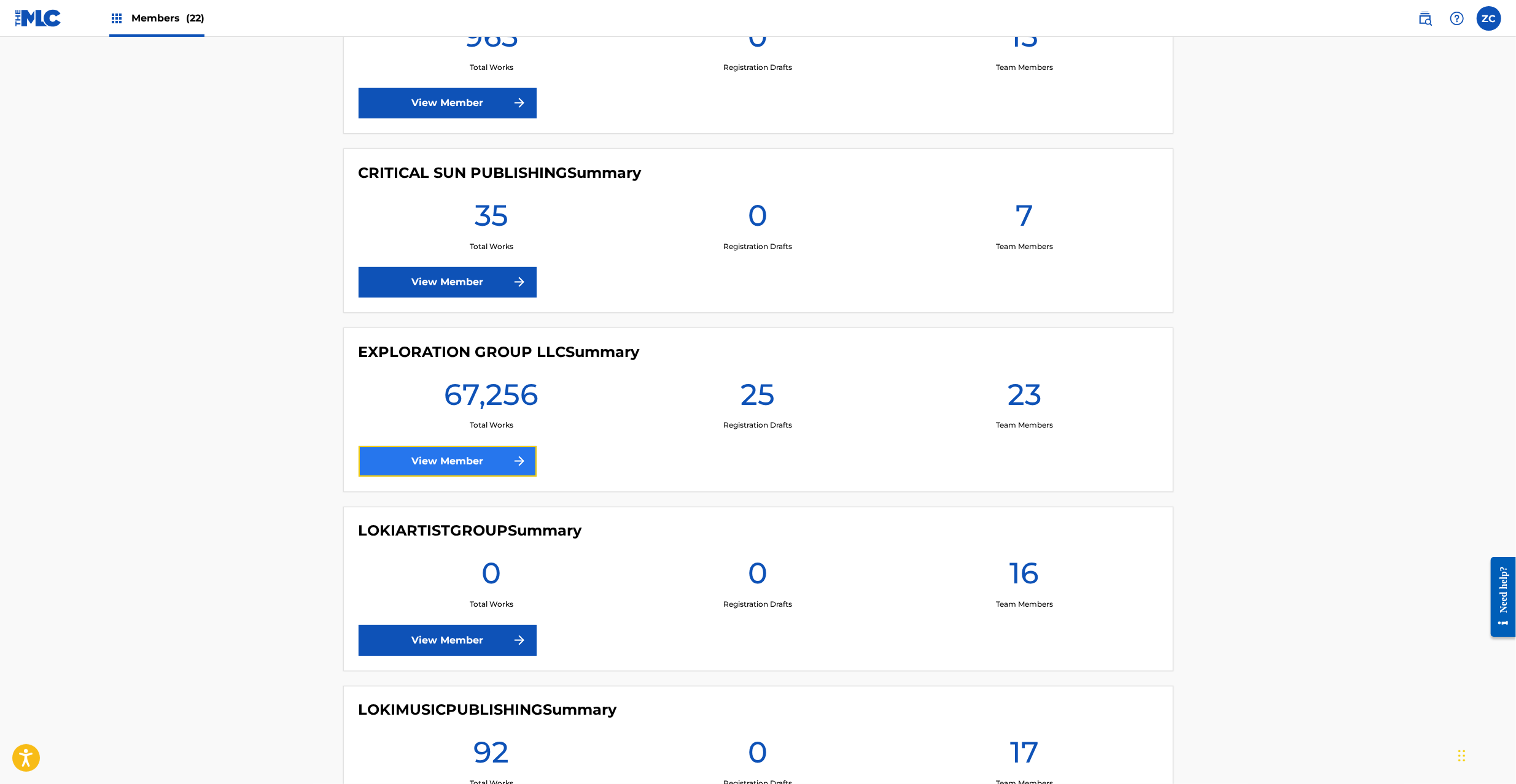
click at [480, 460] on link "View Member" at bounding box center [447, 461] width 178 height 31
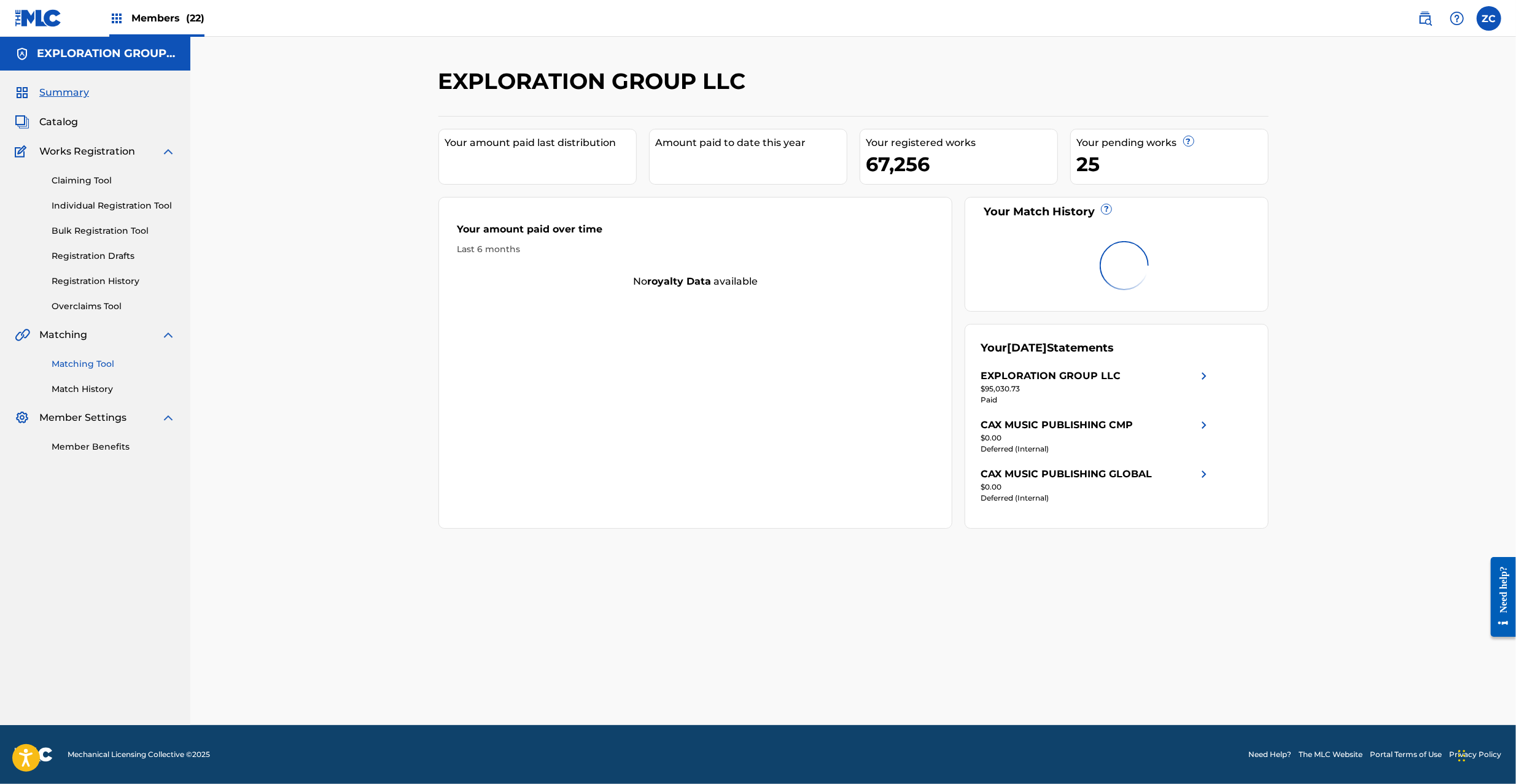
click at [101, 360] on link "Matching Tool" at bounding box center [113, 364] width 124 height 13
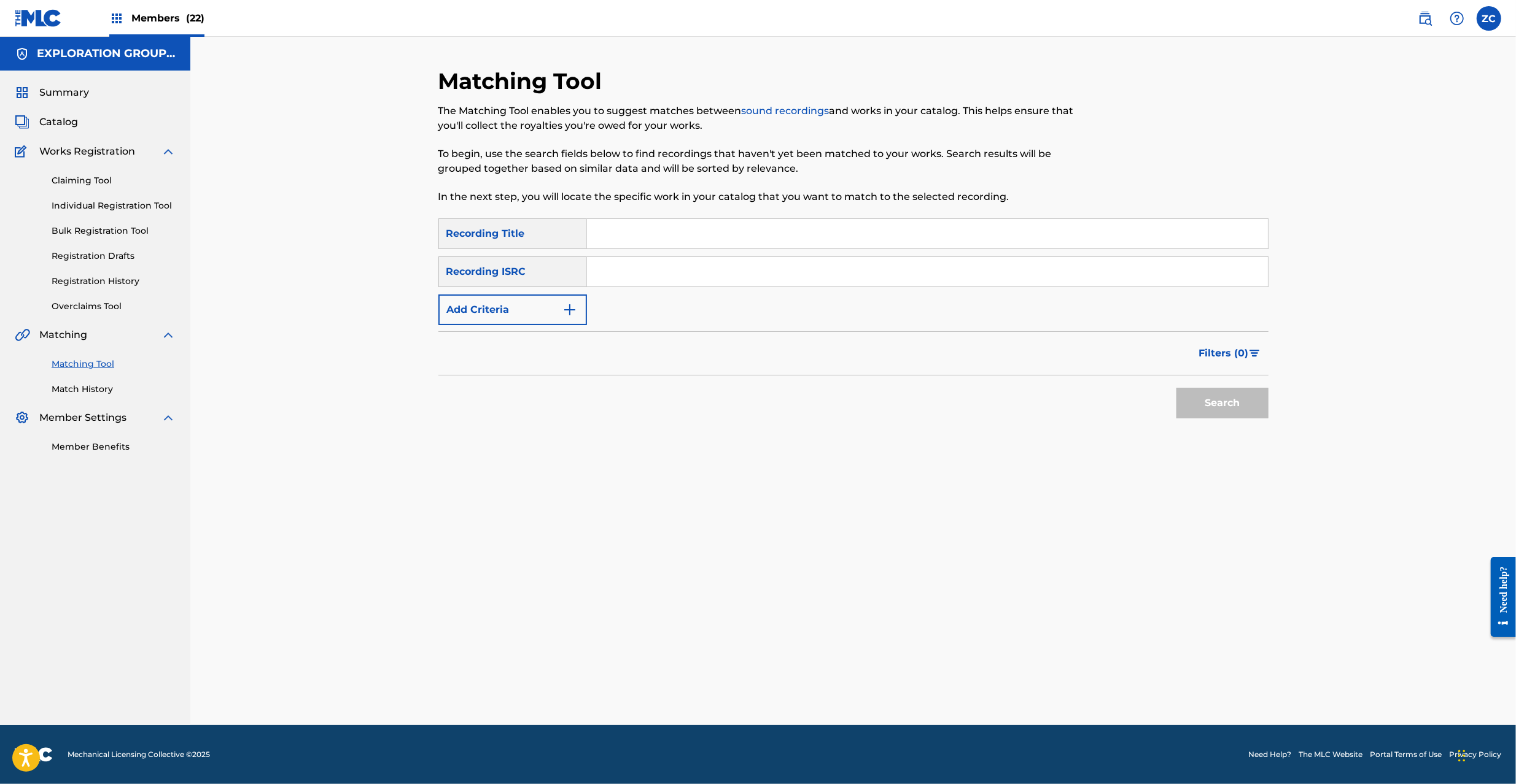
click at [116, 289] on div "Claiming Tool Individual Registration Tool Bulk Registration Tool Registration …" at bounding box center [94, 236] width 161 height 154
click at [124, 278] on link "Registration History" at bounding box center [113, 281] width 124 height 13
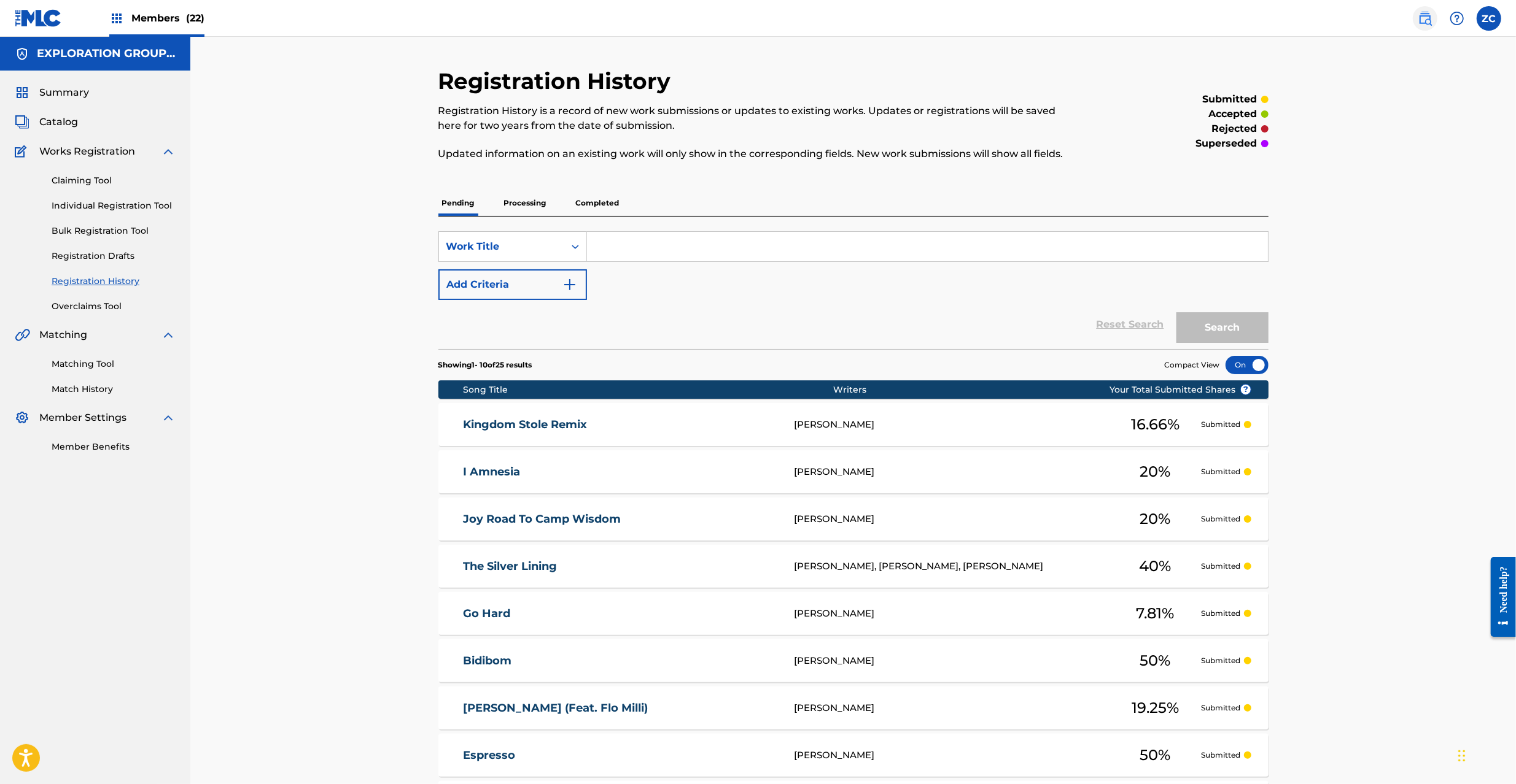
click at [1425, 18] on img at bounding box center [1425, 18] width 14 height 14
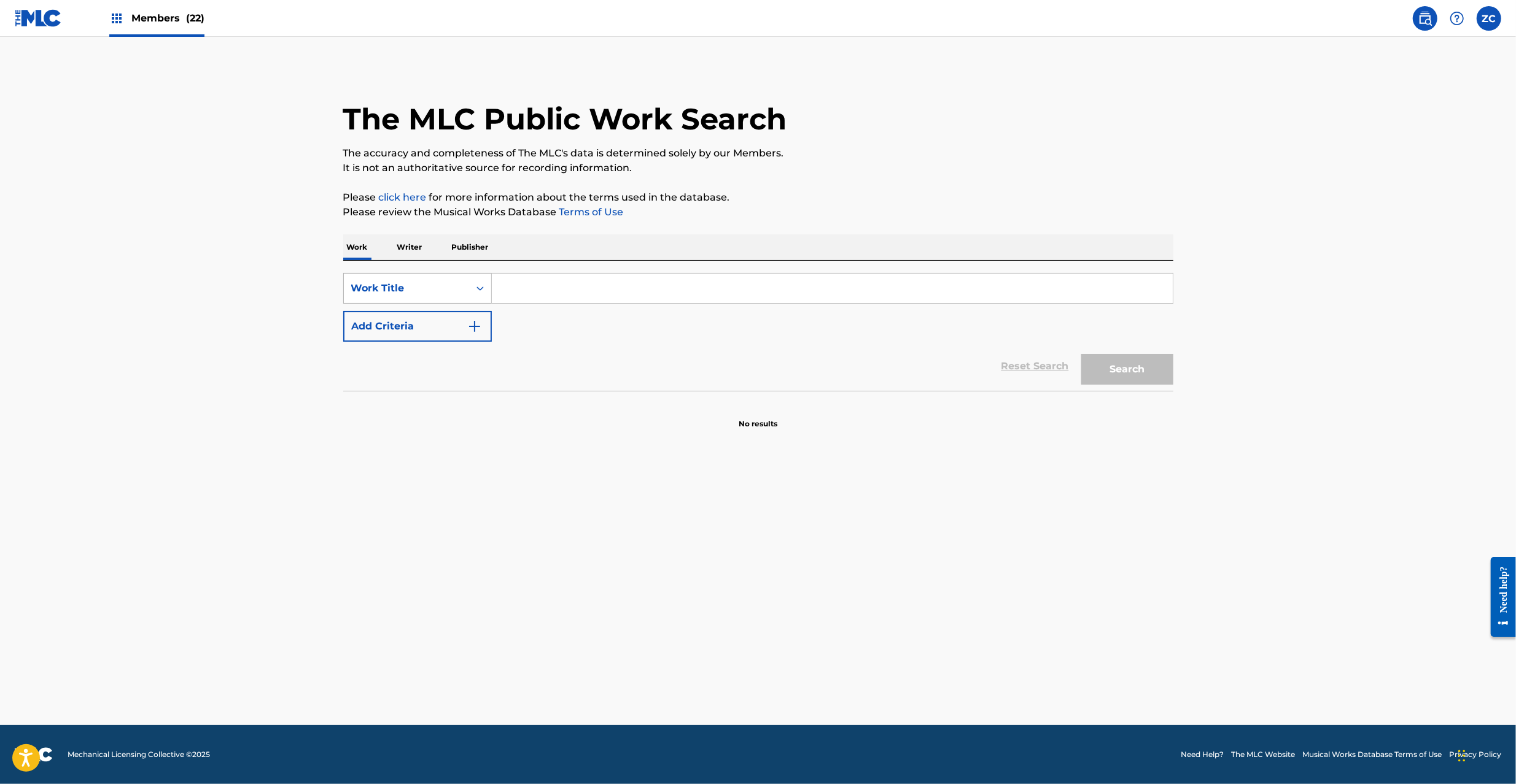
click at [463, 286] on div "Work Title" at bounding box center [407, 288] width 125 height 23
click at [369, 324] on div "MLC Song Code" at bounding box center [417, 319] width 147 height 31
click at [531, 293] on input "Search Form" at bounding box center [832, 288] width 681 height 29
paste input "BVC3IF"
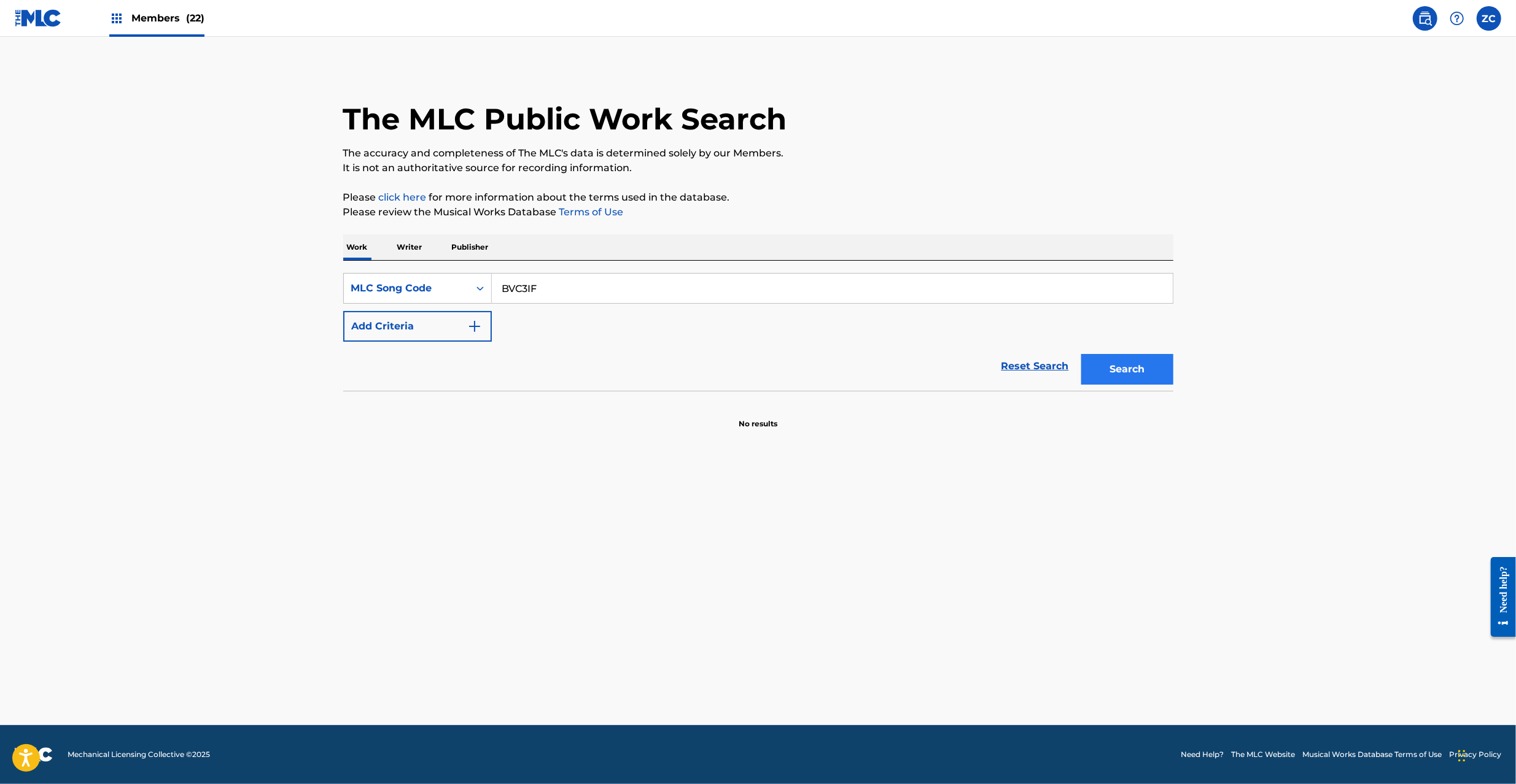
type input "BVC3IF"
click at [1132, 372] on button "Search" at bounding box center [1128, 369] width 92 height 31
